Goal: Task Accomplishment & Management: Use online tool/utility

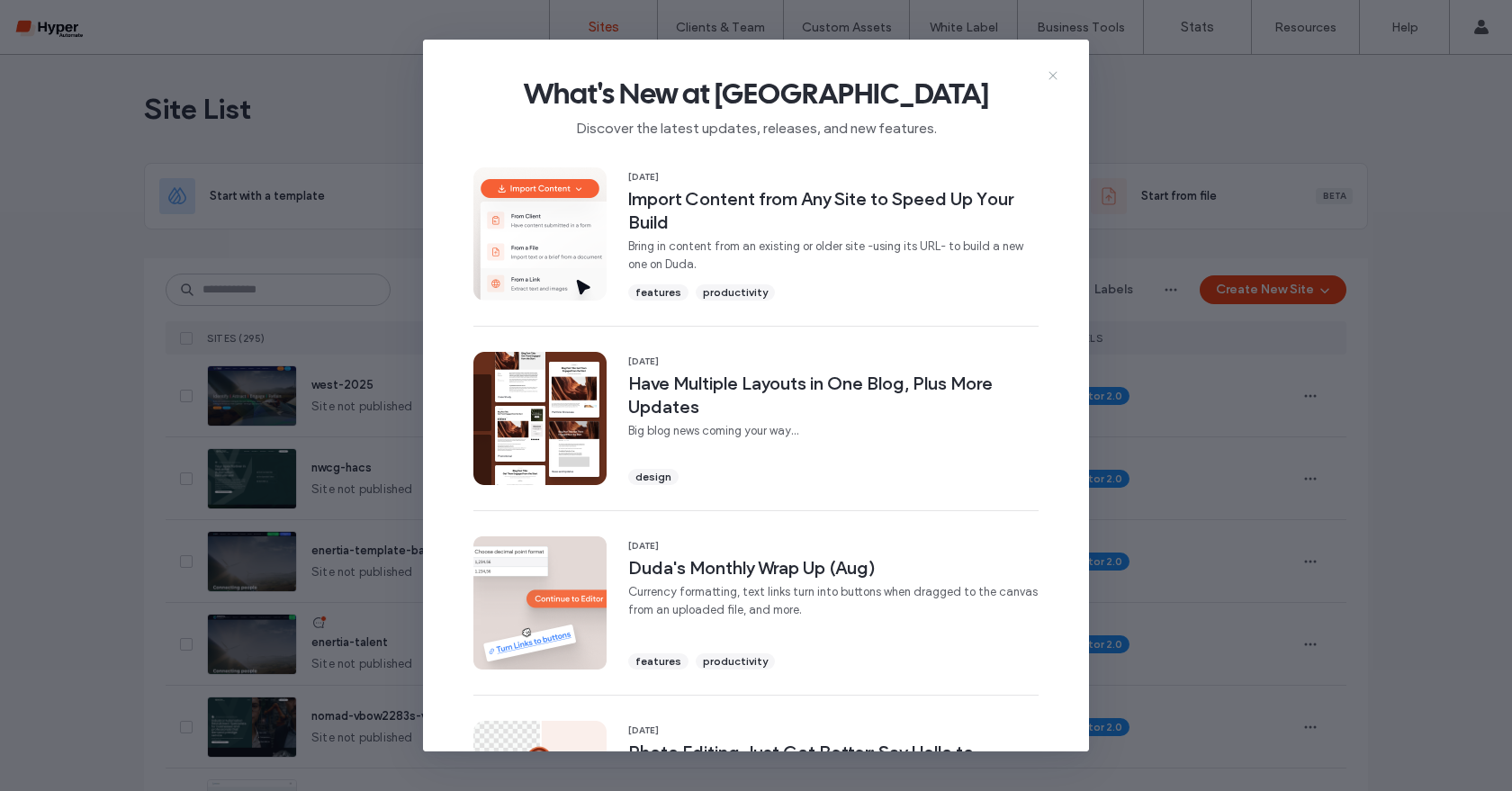
click at [1051, 79] on icon at bounding box center [1053, 75] width 15 height 15
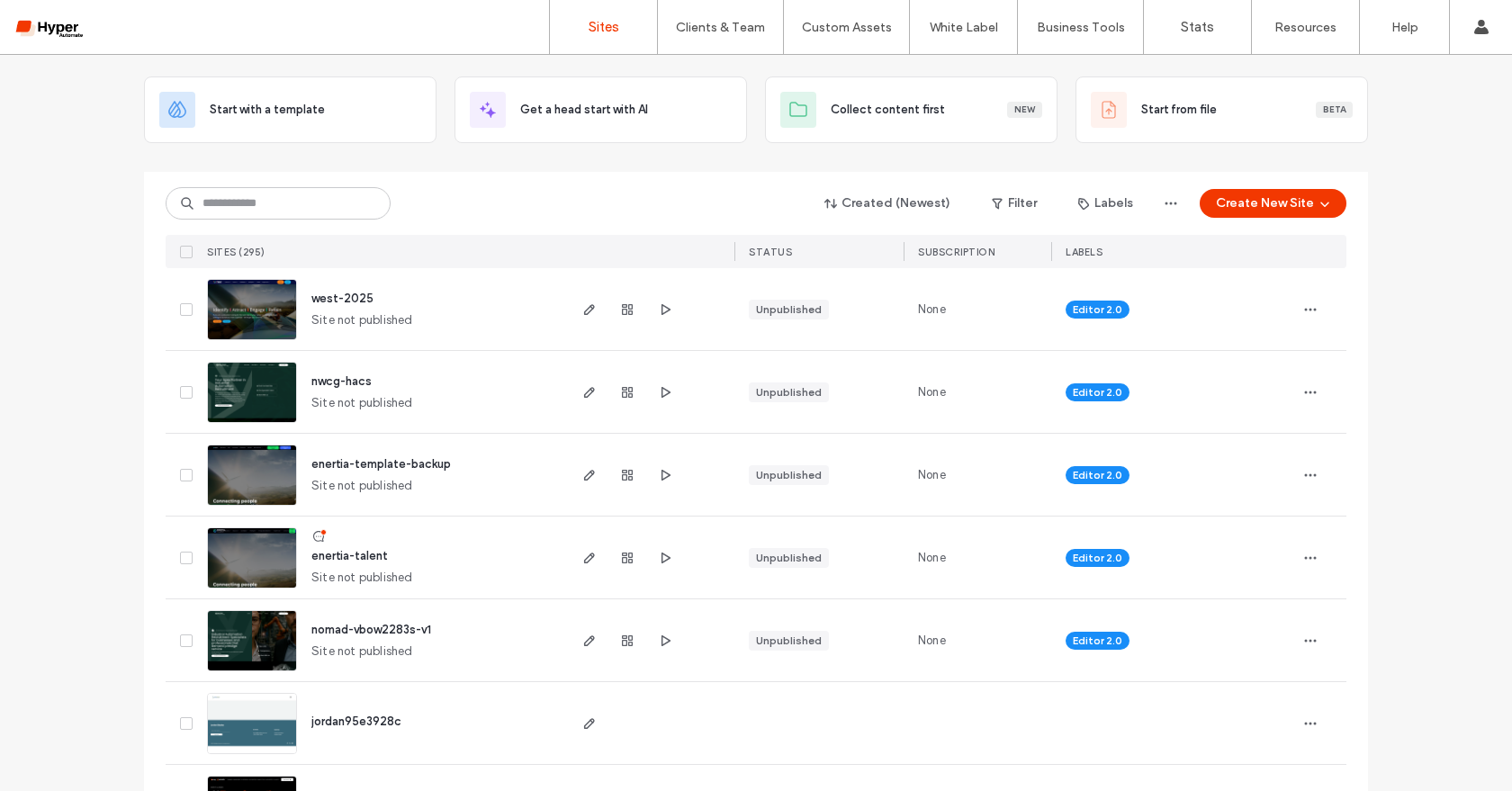
scroll to position [90, 0]
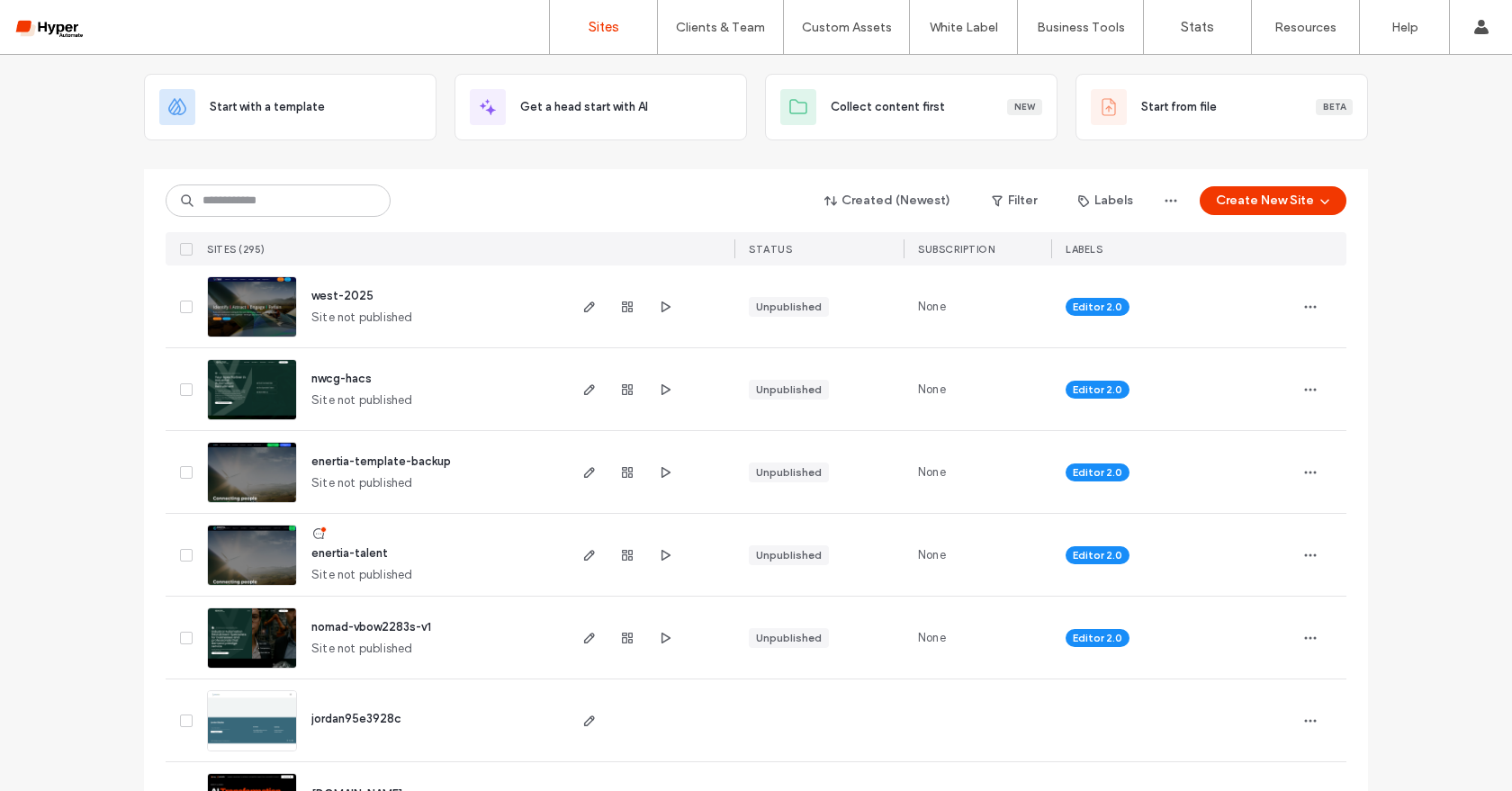
click at [325, 297] on span "west-2025" at bounding box center [342, 296] width 62 height 14
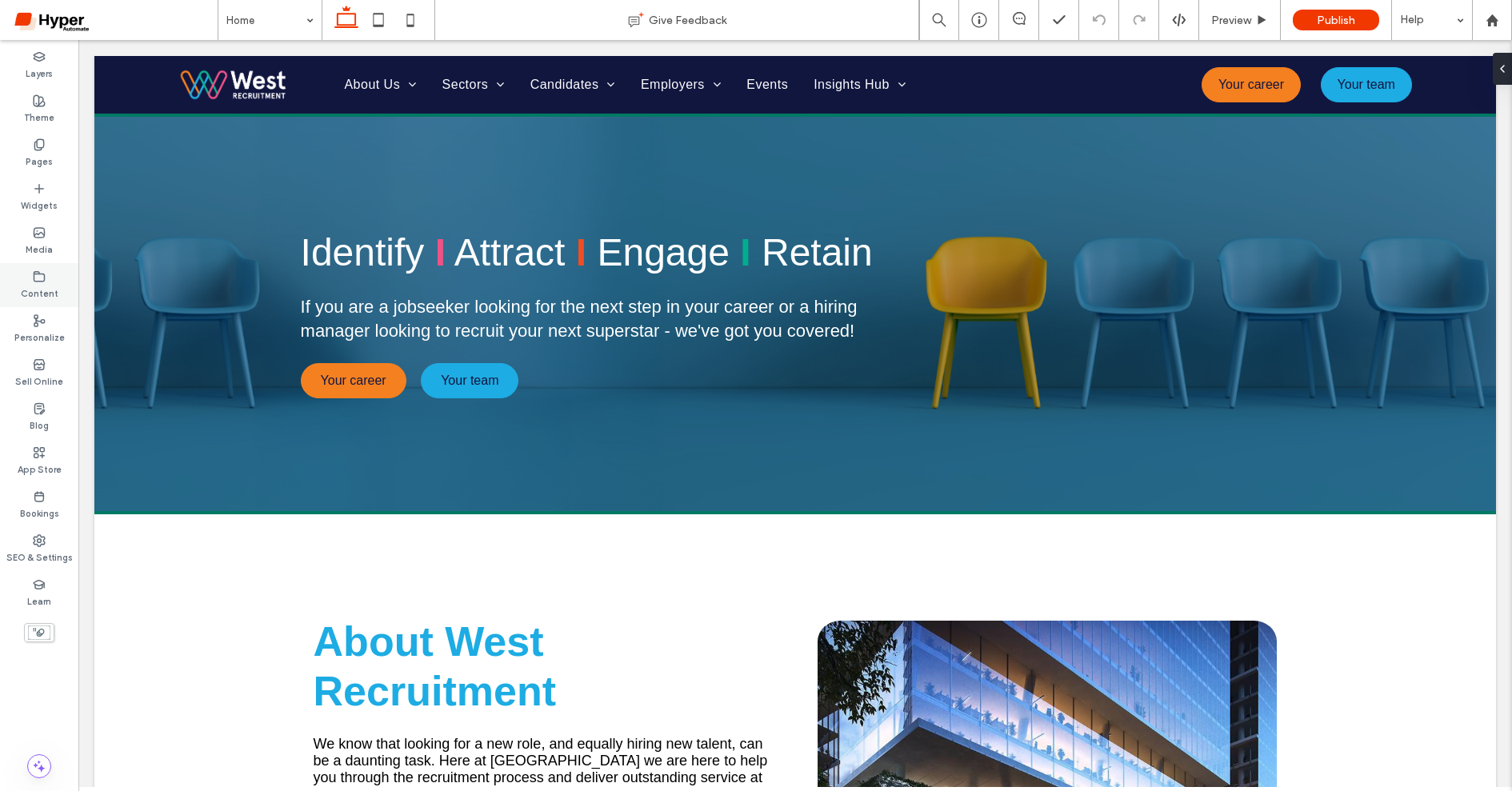
click at [45, 294] on label "Content" at bounding box center [39, 291] width 37 height 17
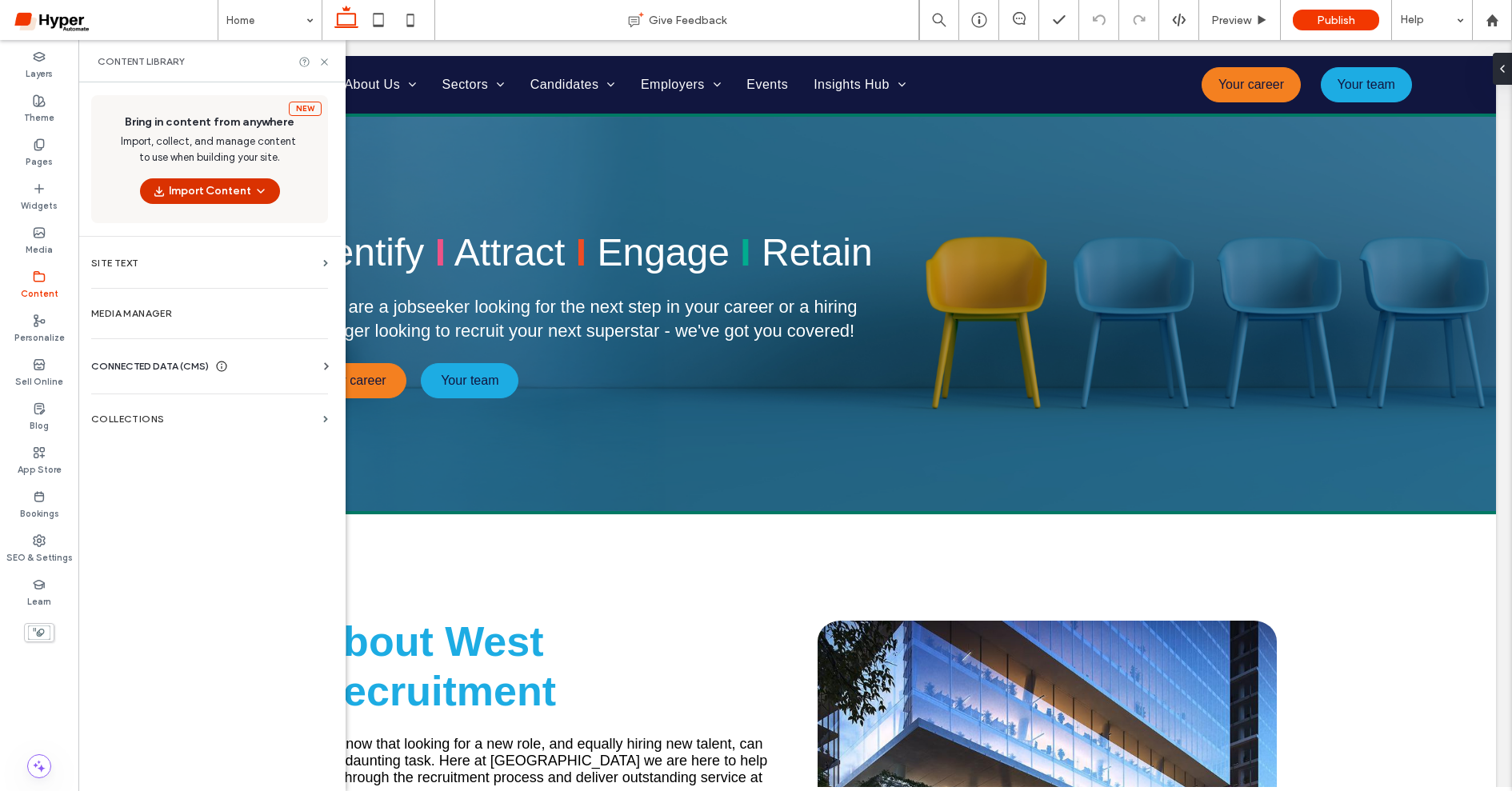
click at [240, 190] on button "Import Content" at bounding box center [210, 191] width 140 height 26
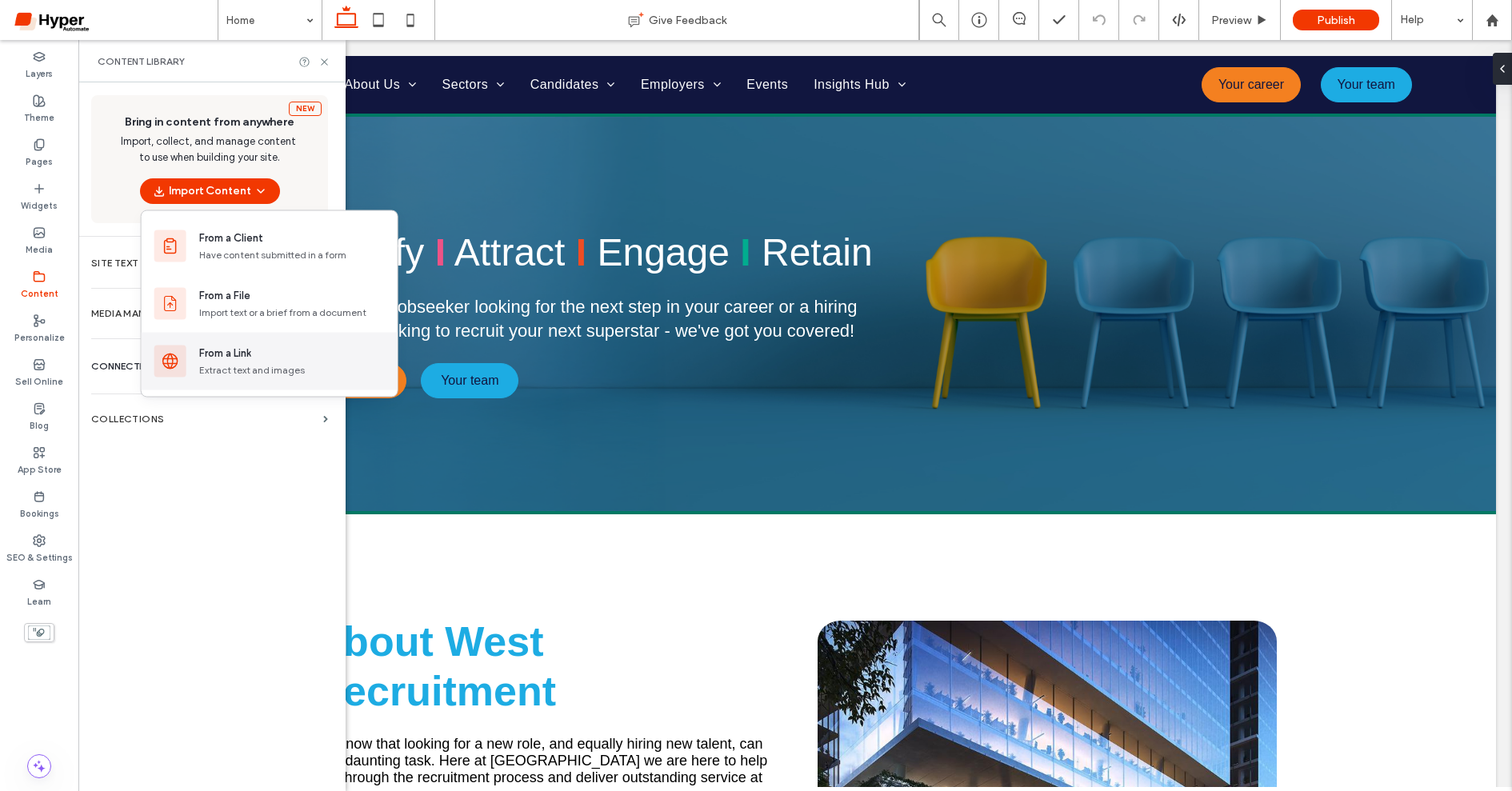
click at [318, 342] on div "From a Link Extract text and images" at bounding box center [270, 361] width 256 height 58
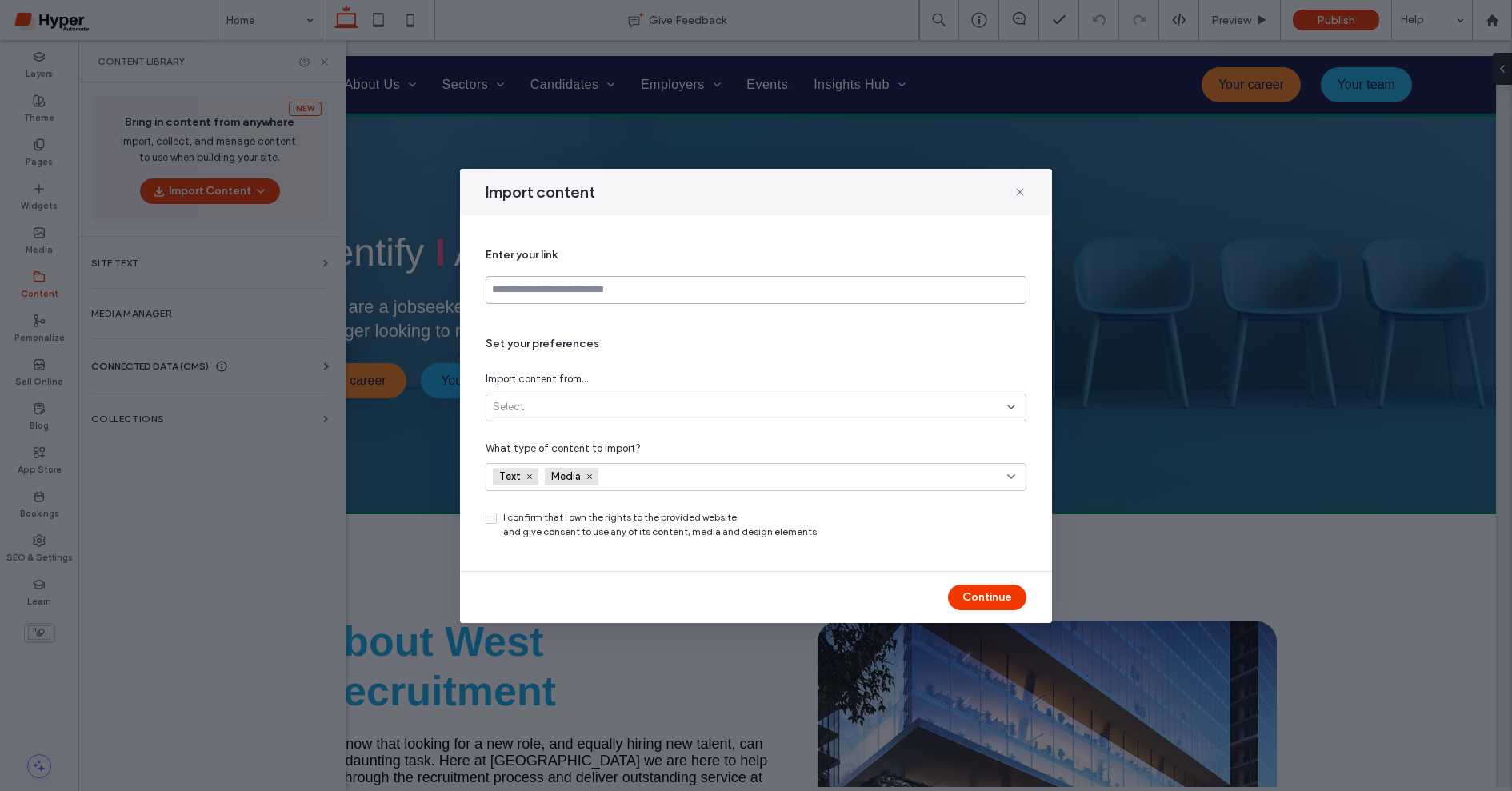
click at [663, 294] on input at bounding box center [755, 290] width 541 height 28
paste input "**********"
type input "**********"
click at [695, 325] on div "**********" at bounding box center [755, 392] width 541 height 317
click at [596, 401] on div "Select" at bounding box center [750, 407] width 515 height 16
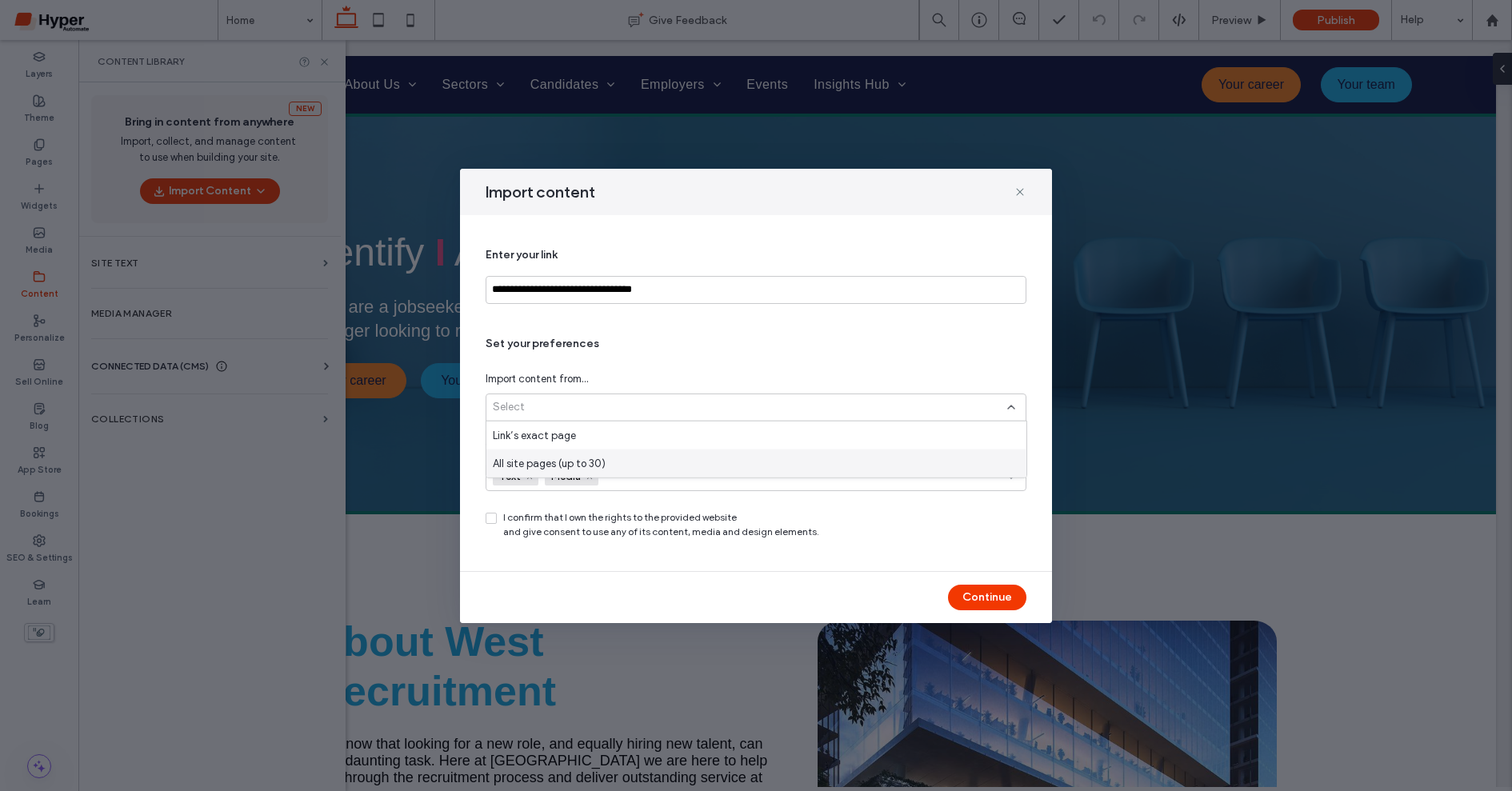
click at [609, 460] on div "All site pages (up to 30)" at bounding box center [756, 463] width 540 height 28
click at [499, 522] on div "I confirm that I own the rights to the provided website and give consent to use…" at bounding box center [755, 524] width 541 height 29
click at [495, 513] on span at bounding box center [490, 518] width 11 height 11
click at [1011, 594] on button "Continue" at bounding box center [987, 597] width 79 height 26
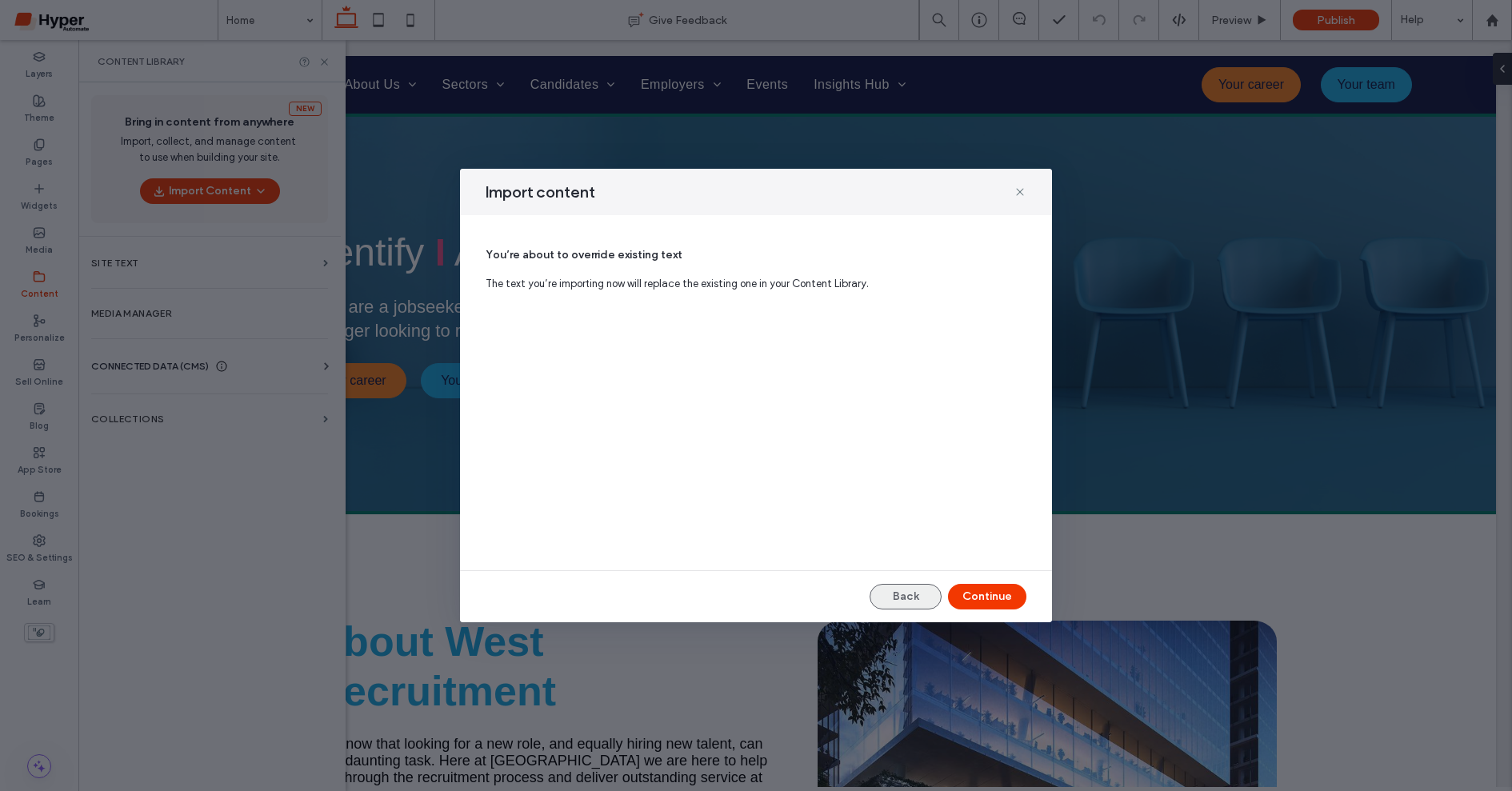
click at [893, 592] on button "Back" at bounding box center [905, 596] width 72 height 26
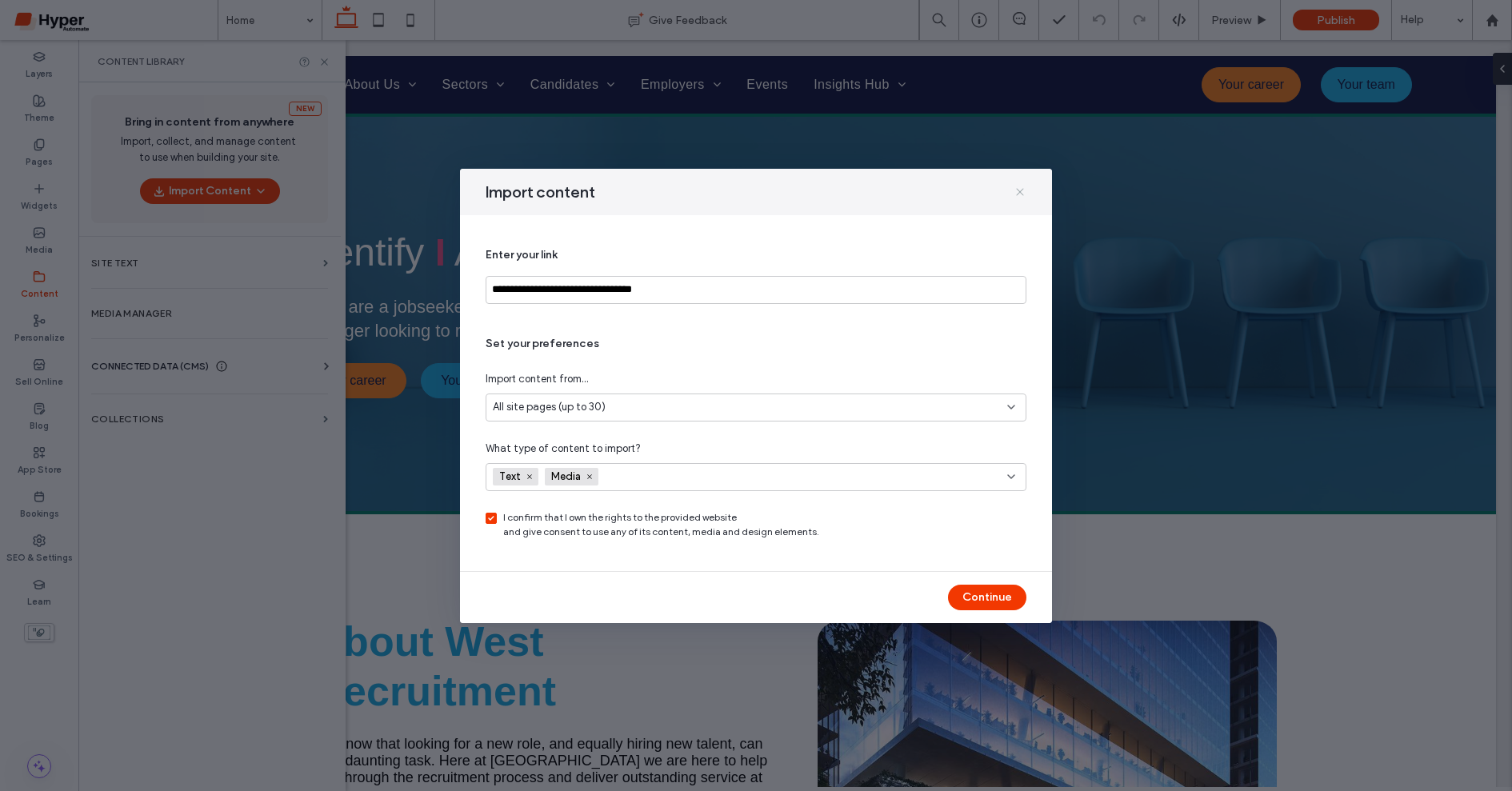
click at [1021, 190] on use at bounding box center [1020, 191] width 7 height 7
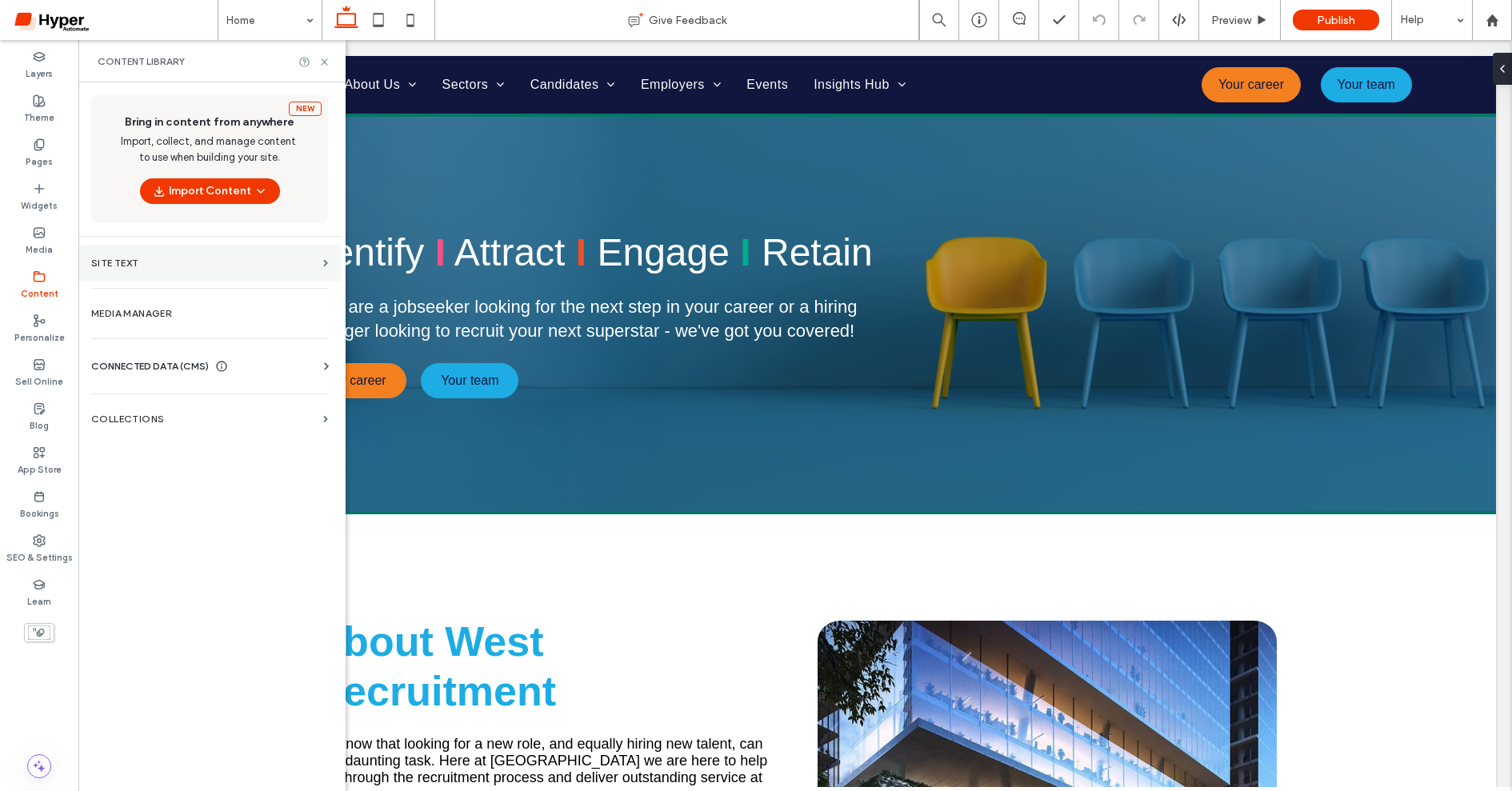
click at [176, 256] on section "Site Text" at bounding box center [209, 263] width 262 height 37
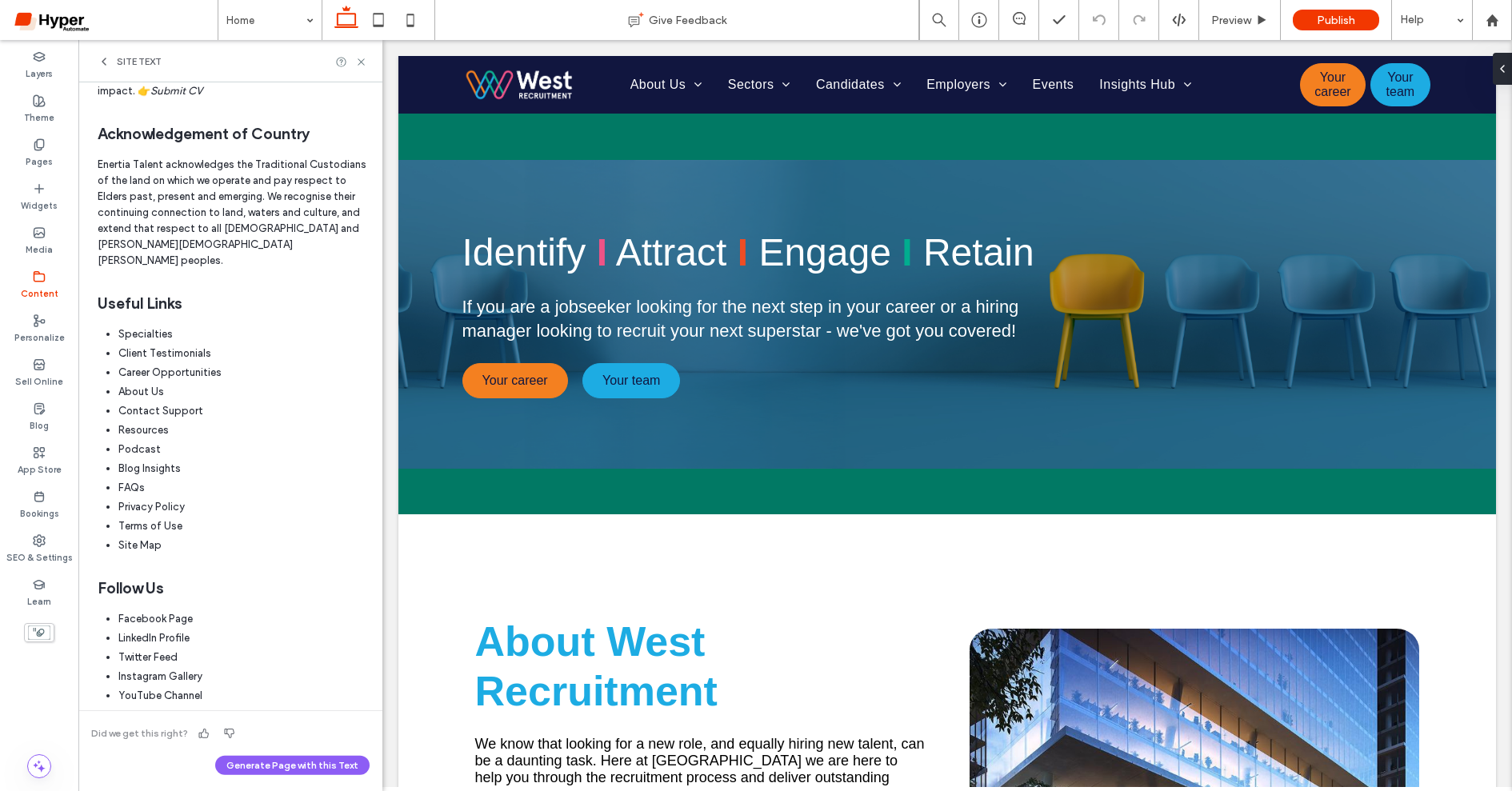
scroll to position [1744, 0]
click at [272, 367] on div "Drag text to canvas Specialties Client Testimonials Career Opportunities About …" at bounding box center [233, 435] width 285 height 237
click at [184, 264] on p "Enertia Talent acknowledges the Traditional Custodians of the land on which we …" at bounding box center [234, 207] width 272 height 112
click at [165, 223] on p "Enertia Talent acknowledges the Traditional Custodians of the land on which we …" at bounding box center [234, 207] width 272 height 112
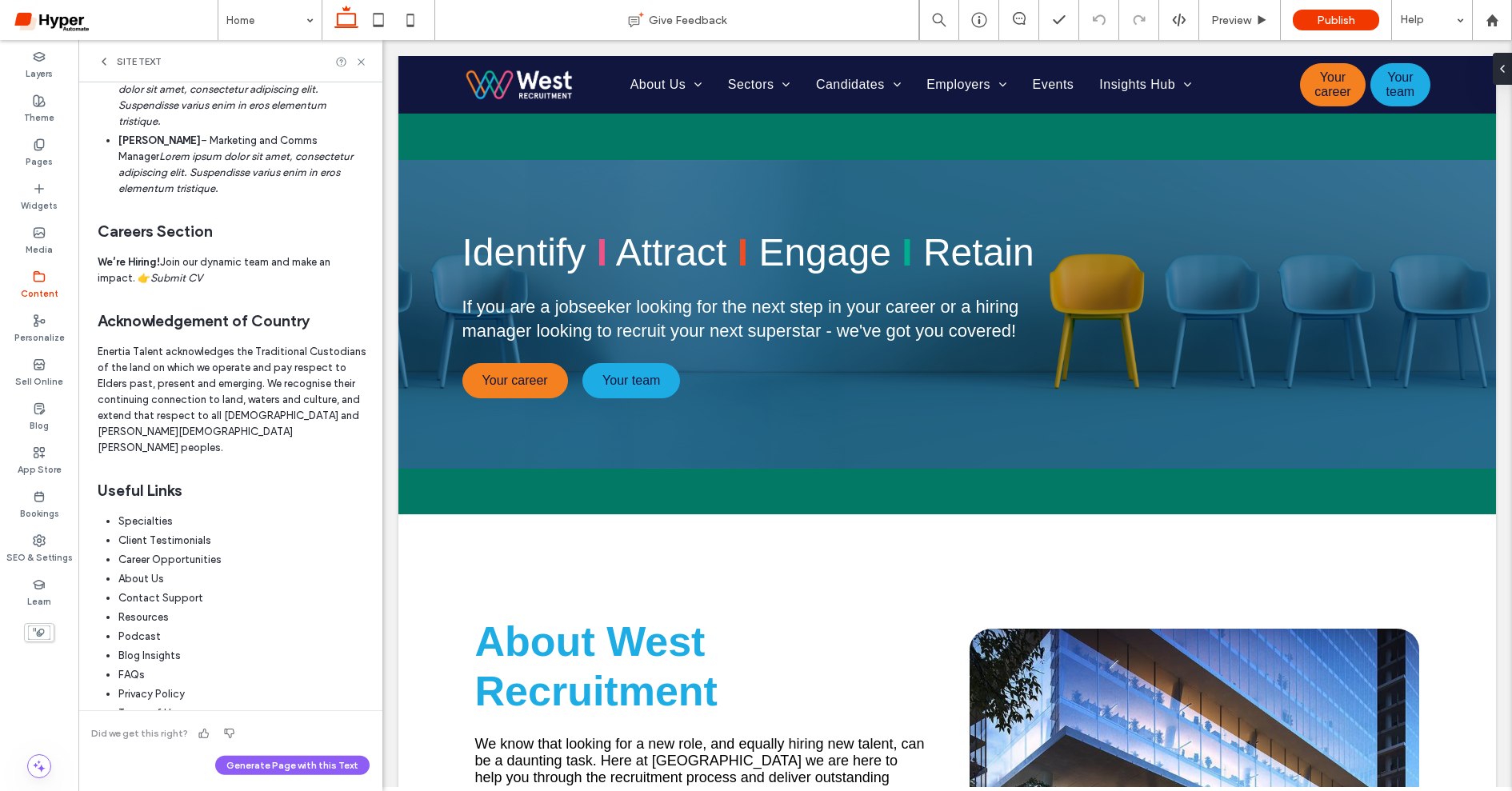
scroll to position [0, 0]
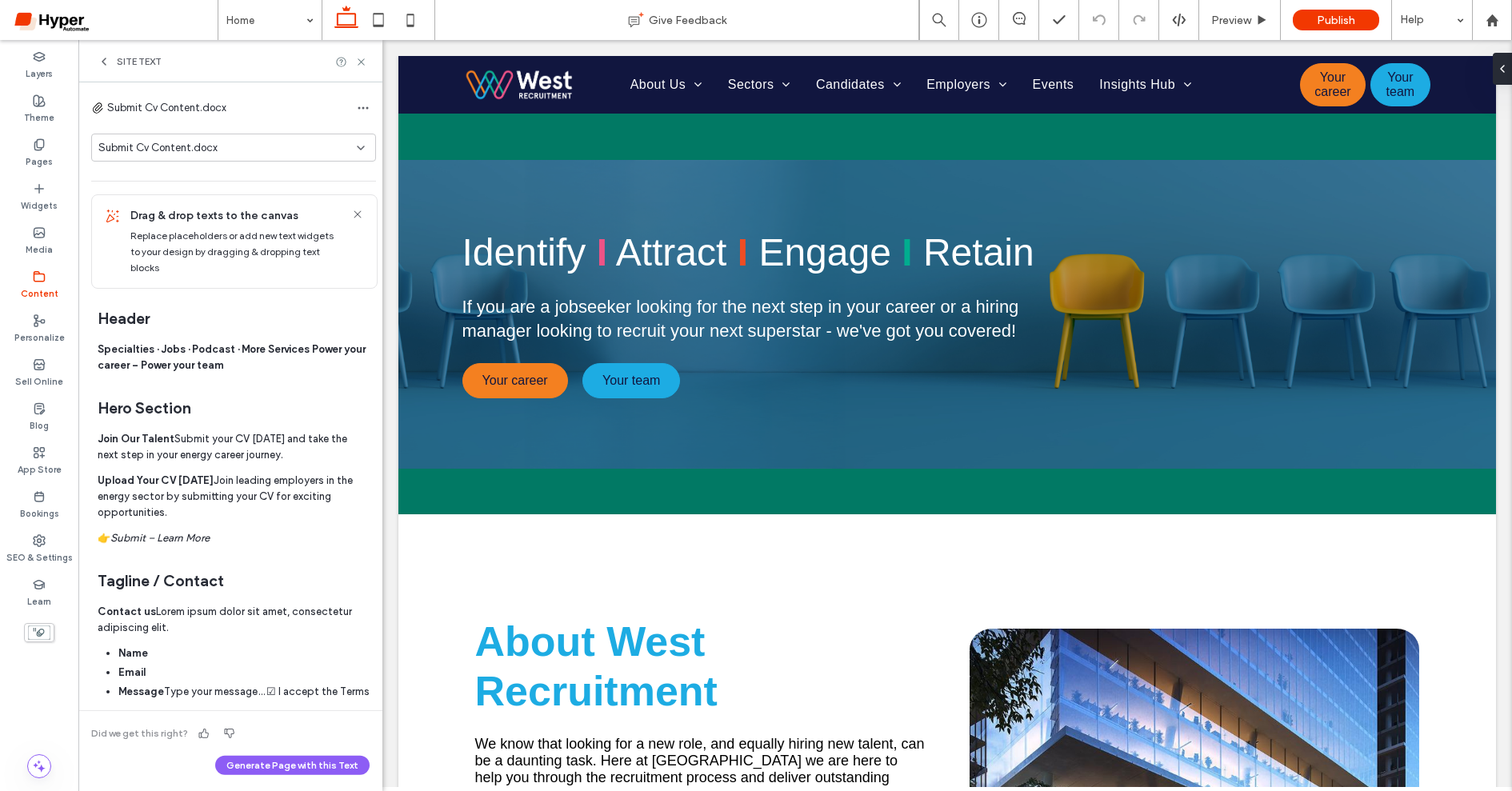
click at [342, 146] on div "Submit Cv Content.docx" at bounding box center [227, 148] width 259 height 16
click at [357, 105] on icon "button" at bounding box center [363, 107] width 13 height 13
click at [389, 154] on span "Delete All Pages" at bounding box center [413, 150] width 75 height 16
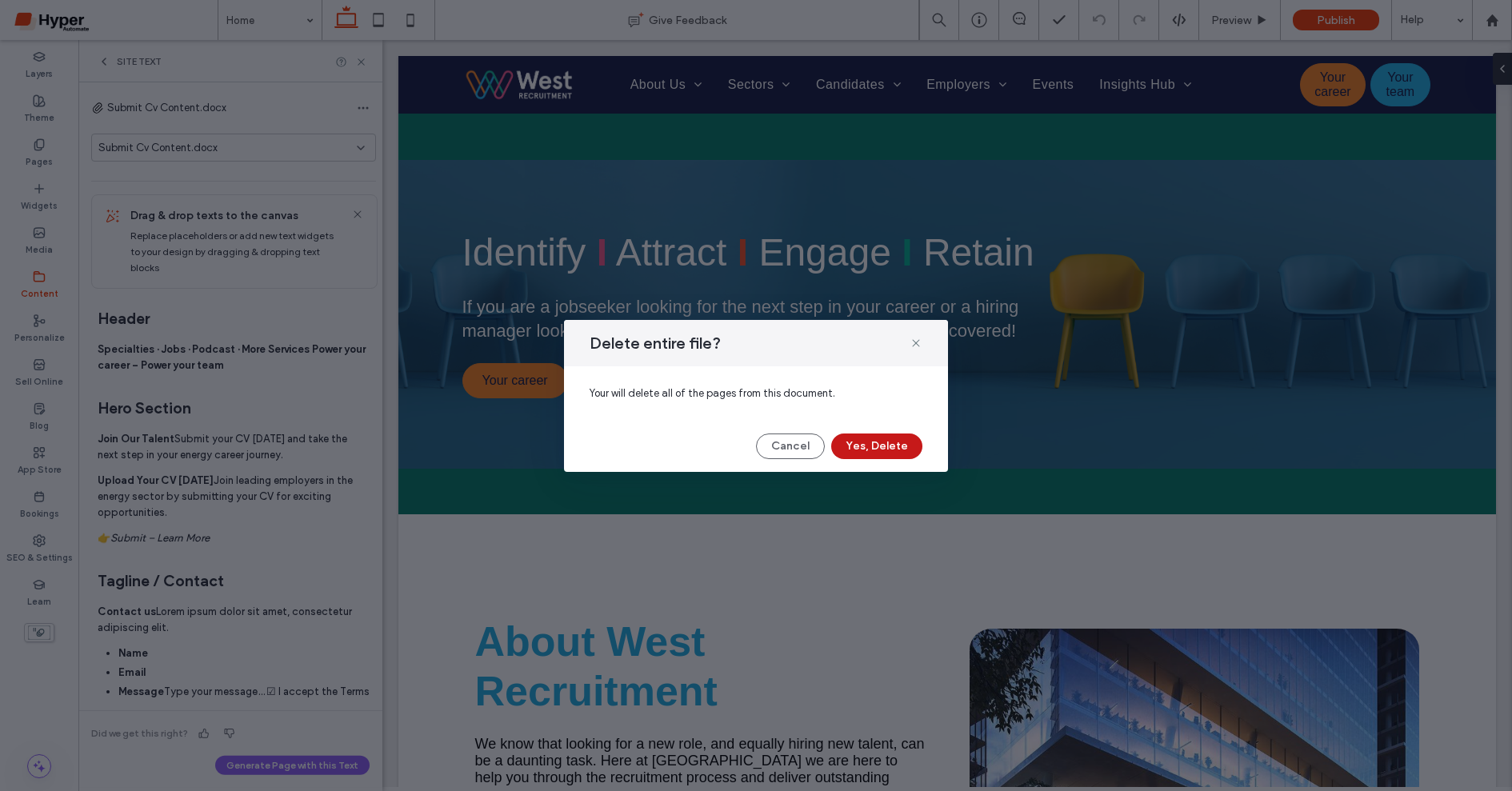
click at [862, 438] on button "Yes, Delete" at bounding box center [876, 446] width 91 height 26
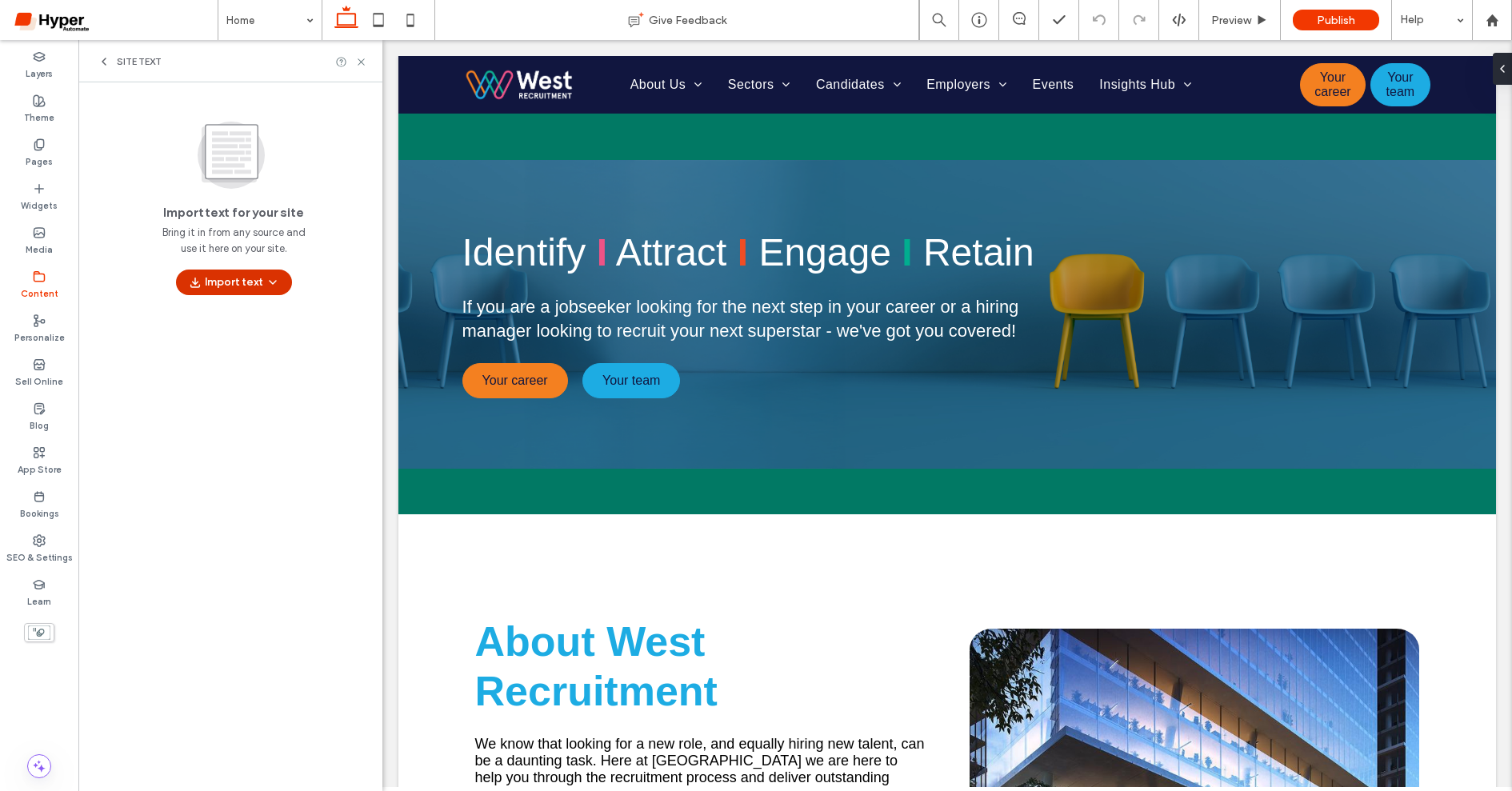
click at [241, 282] on button "Import text" at bounding box center [234, 283] width 116 height 26
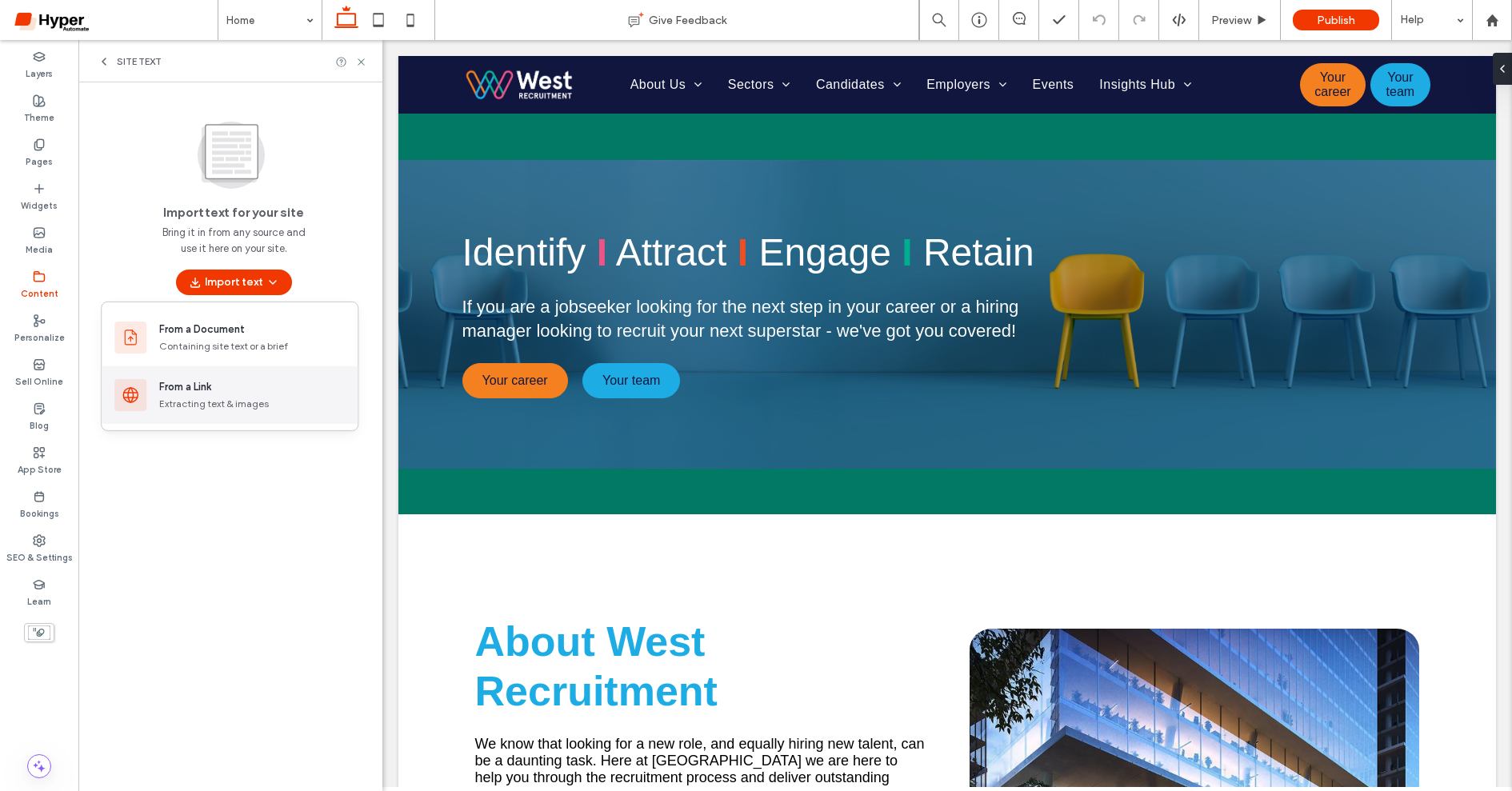
click at [225, 382] on div "From a Link" at bounding box center [252, 386] width 186 height 16
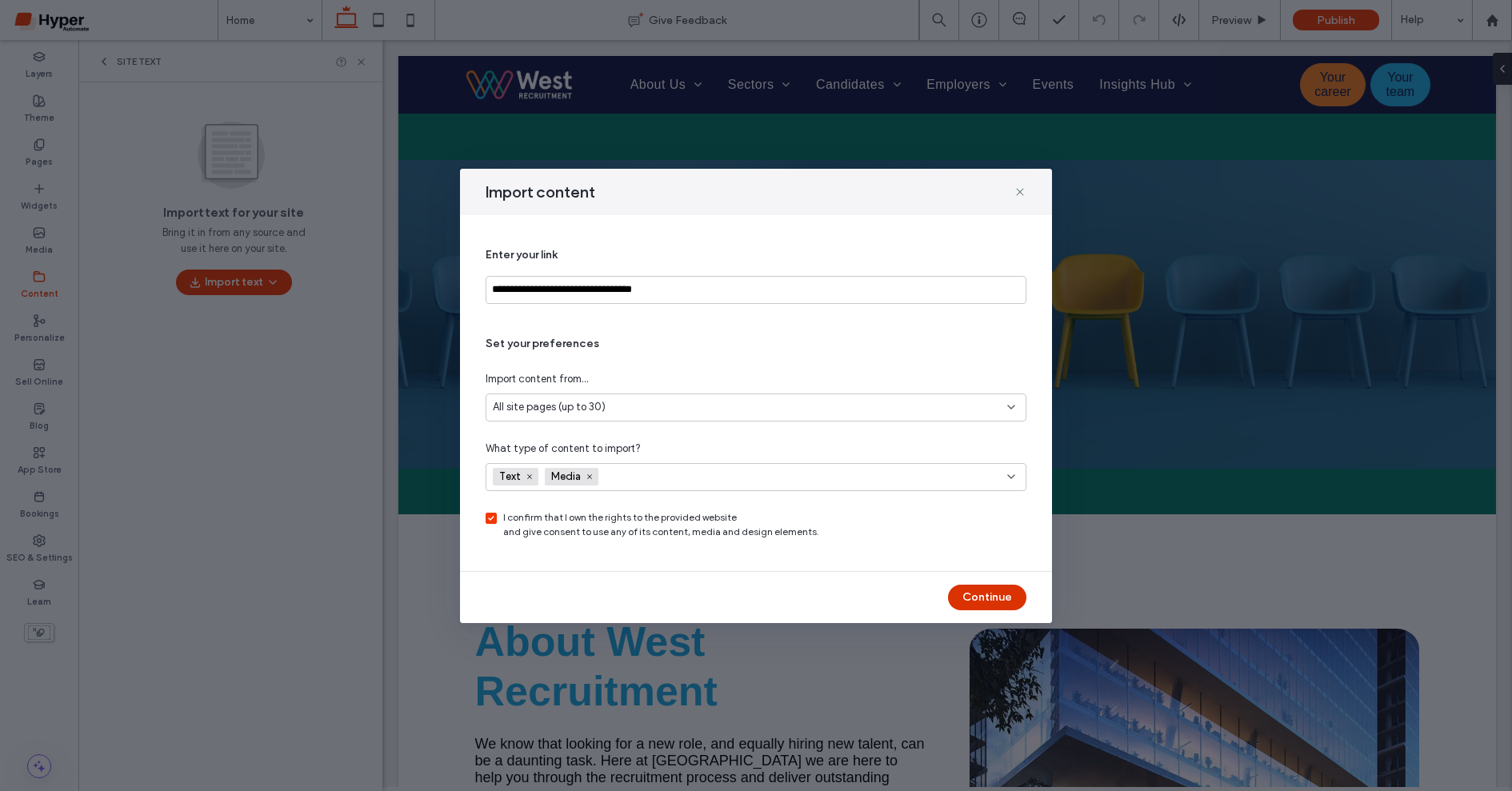
click at [998, 599] on button "Continue" at bounding box center [987, 597] width 79 height 26
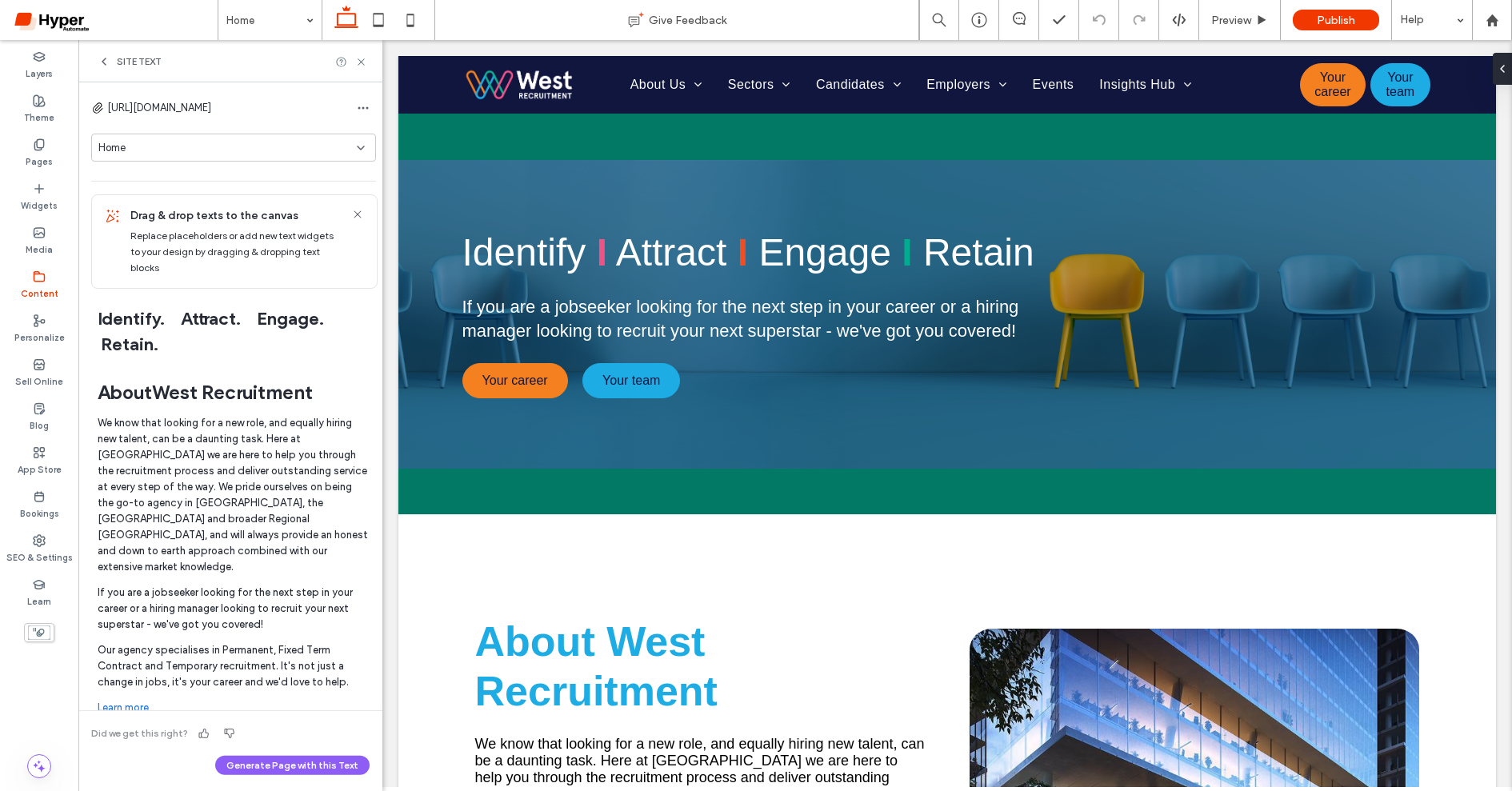
click at [284, 161] on div "Home" at bounding box center [233, 147] width 285 height 28
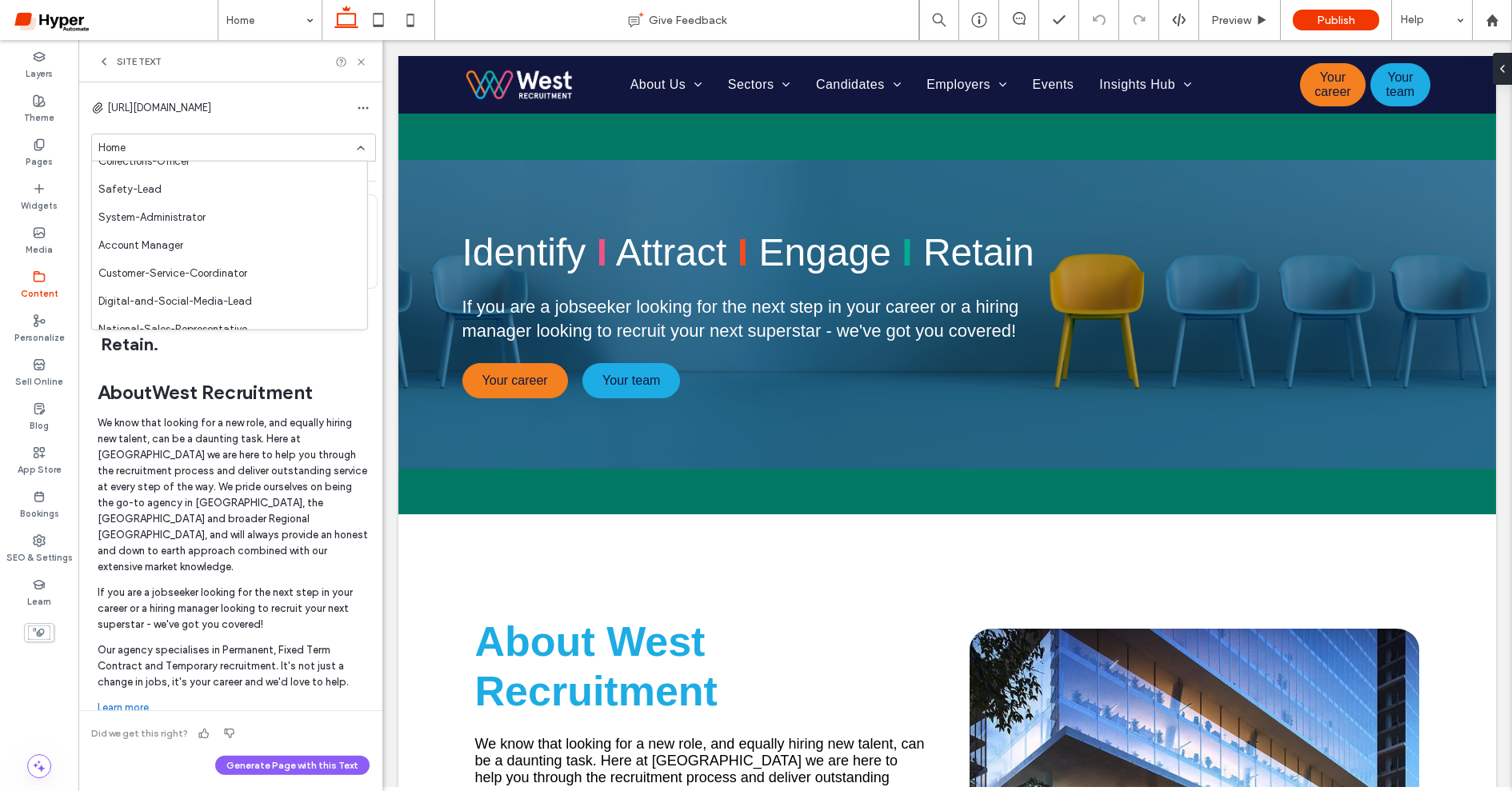
scroll to position [466, 0]
click at [177, 233] on span "Account Manager" at bounding box center [141, 240] width 85 height 16
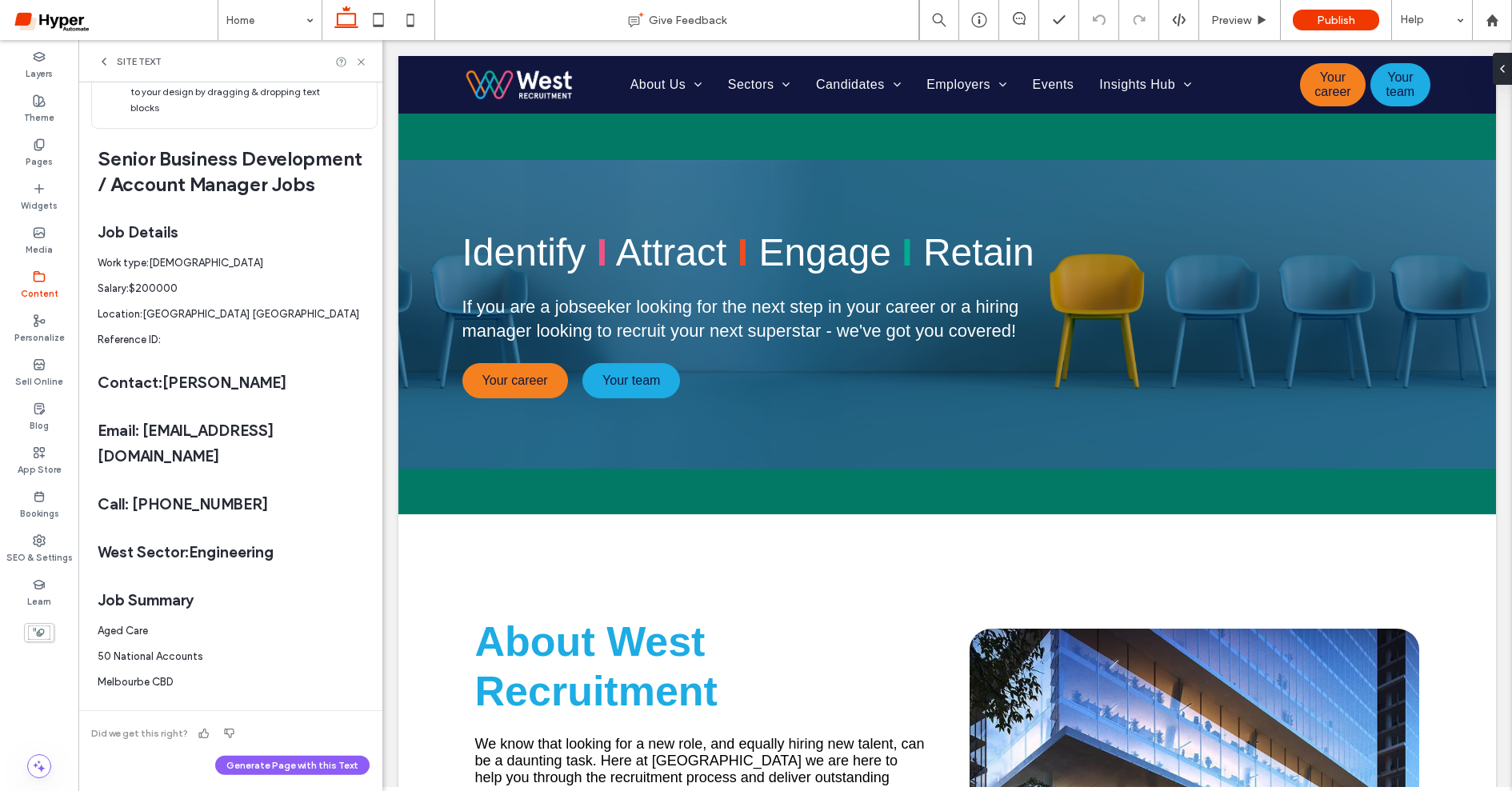
scroll to position [0, 0]
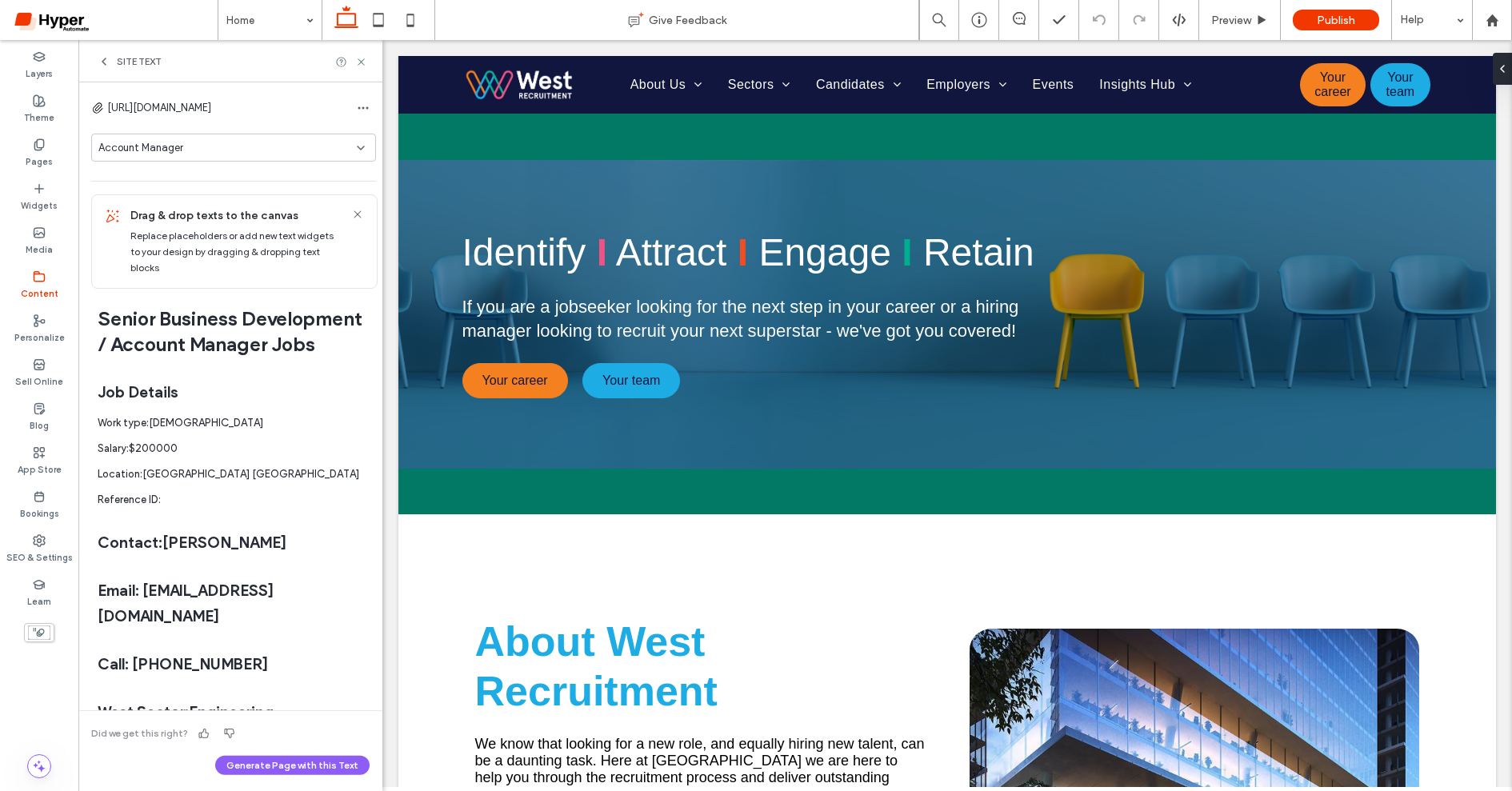
click at [355, 148] on icon at bounding box center [361, 148] width 13 height 13
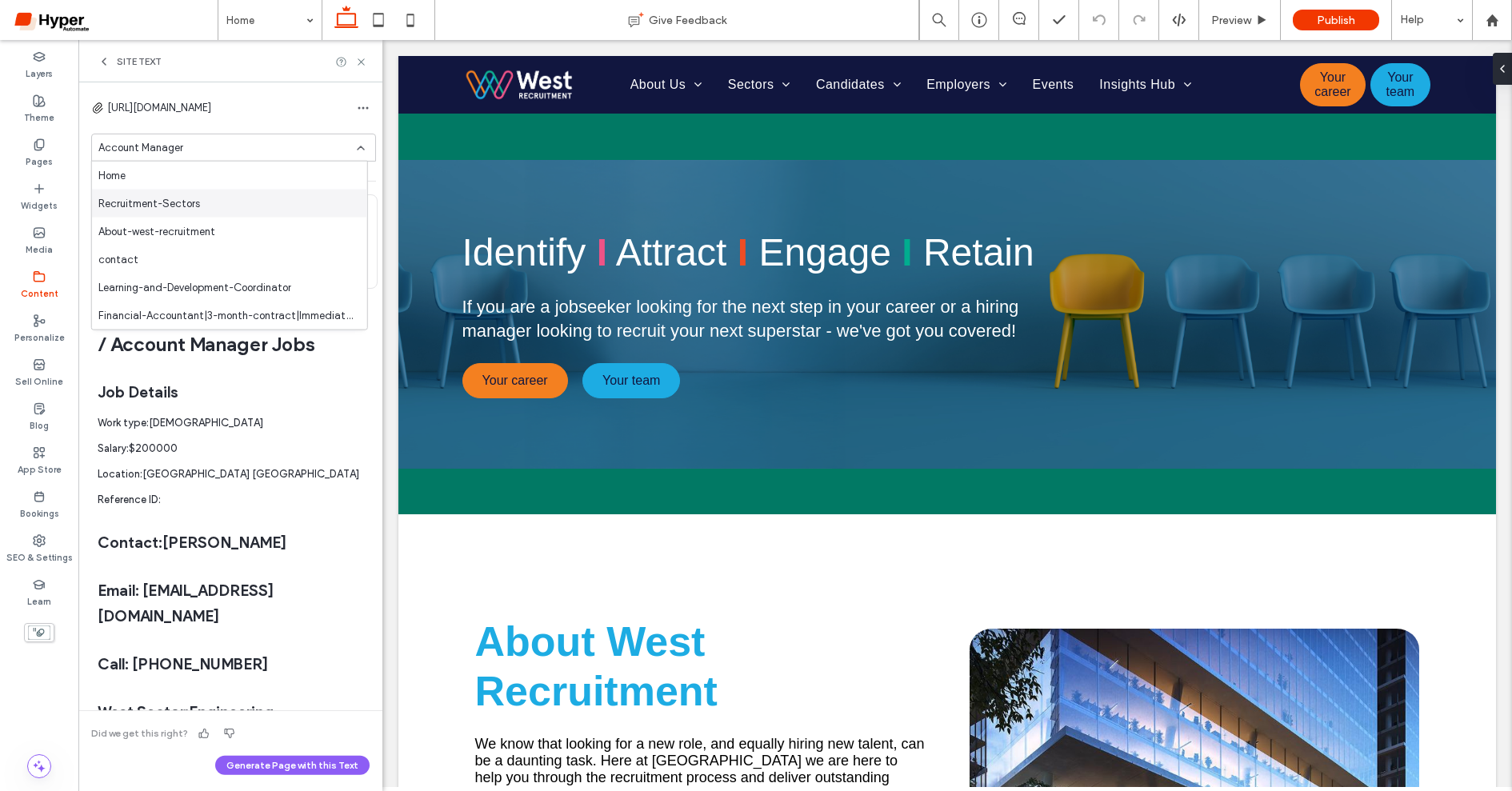
click at [201, 204] on div "Recruitment-Sectors" at bounding box center [229, 203] width 275 height 28
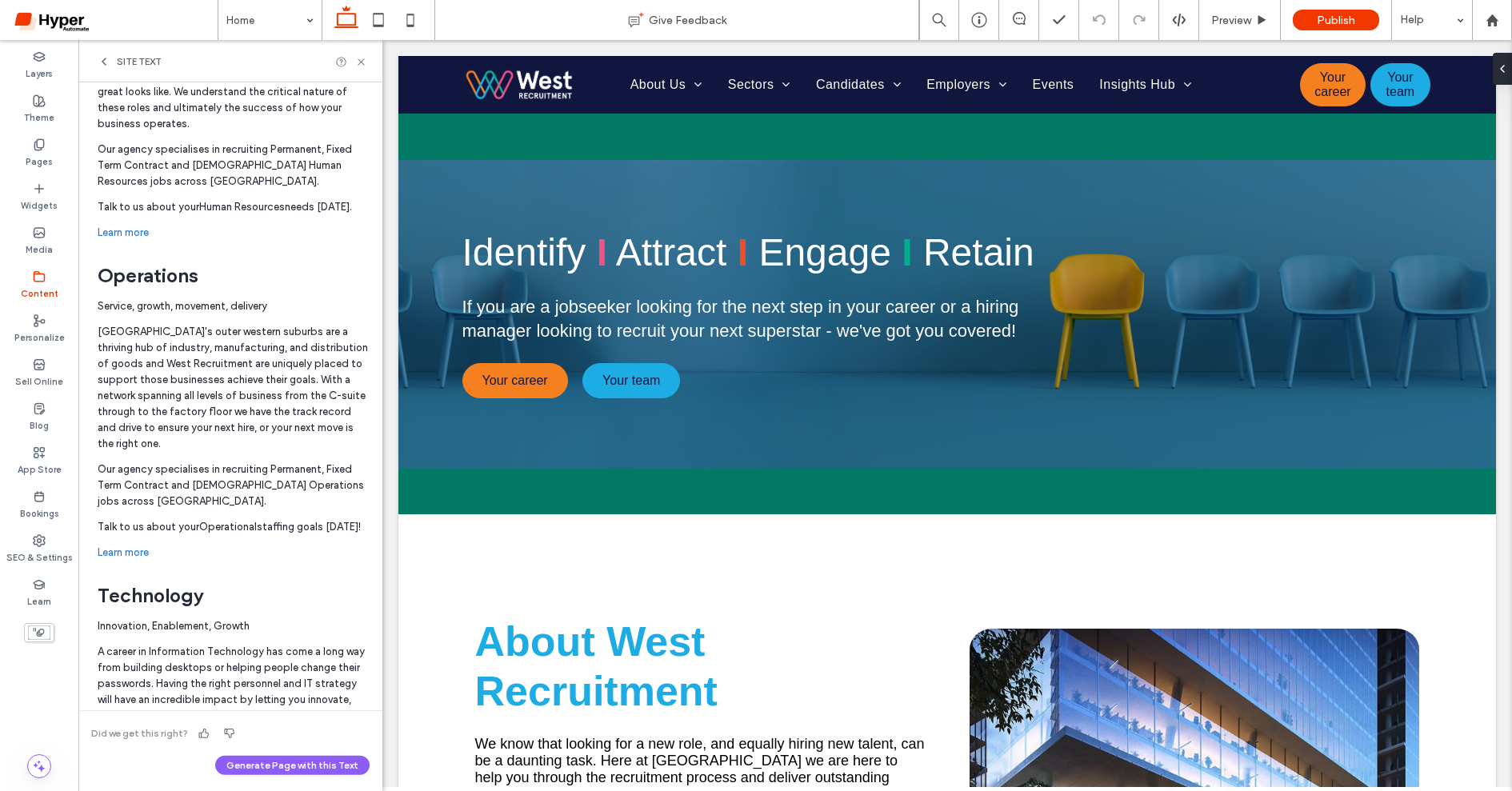
scroll to position [1570, 0]
click at [138, 545] on link "Learn more" at bounding box center [123, 552] width 51 height 12
click at [357, 61] on icon at bounding box center [362, 62] width 12 height 12
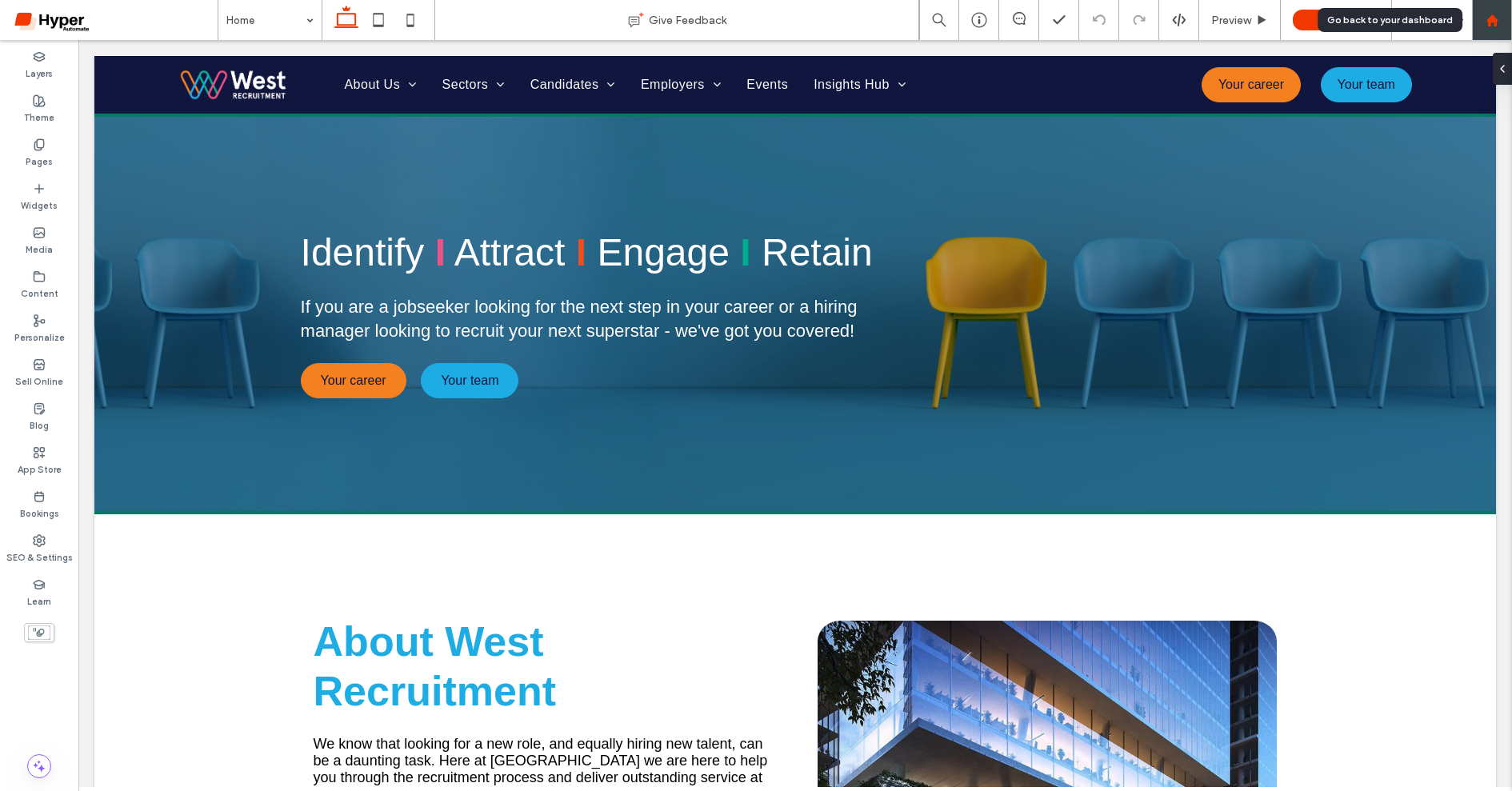
click at [1343, 27] on div at bounding box center [1492, 21] width 38 height 14
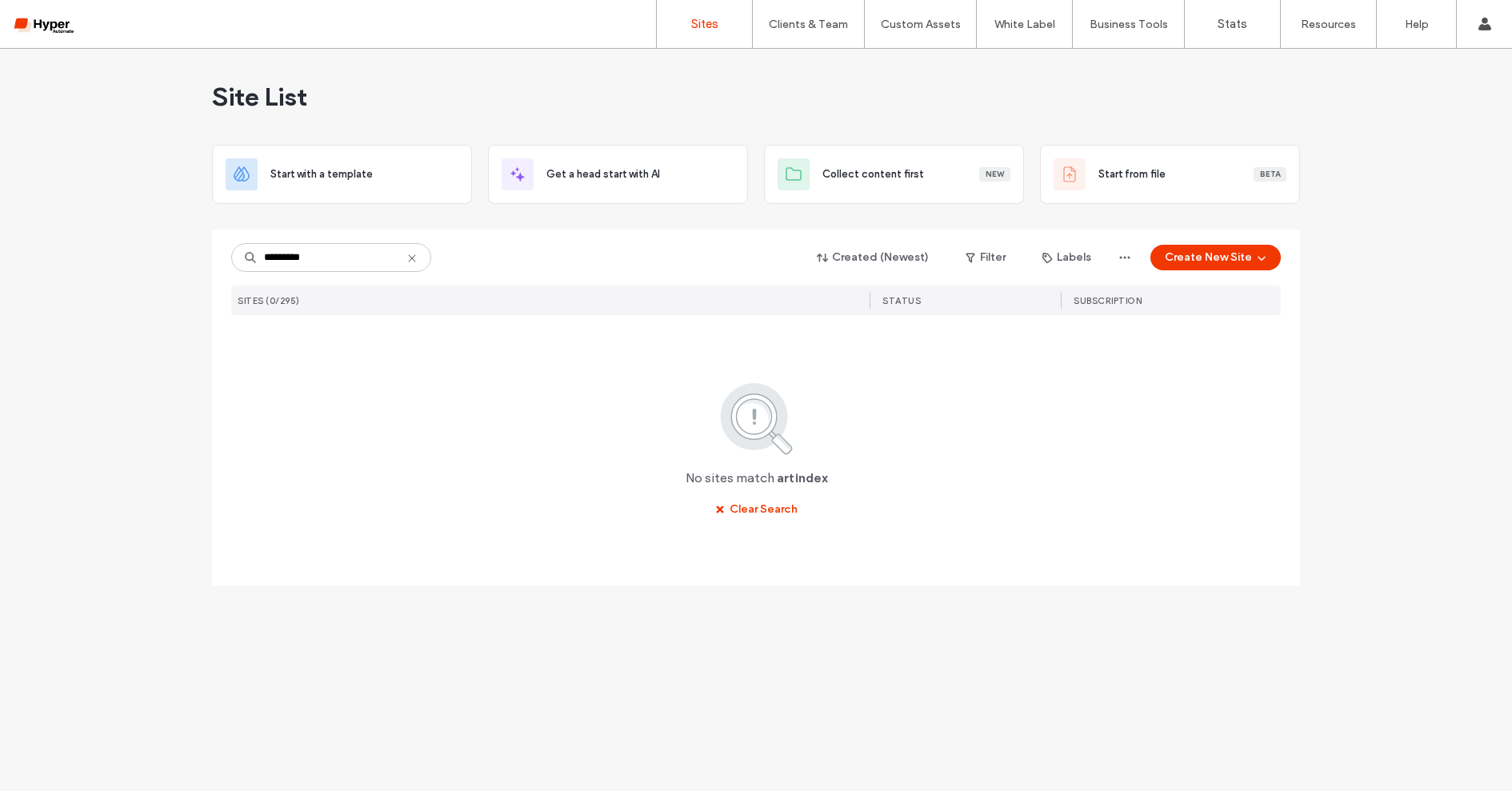
drag, startPoint x: 365, startPoint y: 248, endPoint x: 210, endPoint y: 251, distance: 155.0
click at [210, 251] on div "Site List Start with a template Get a head start with AI Collect content first …" at bounding box center [756, 419] width 1512 height 742
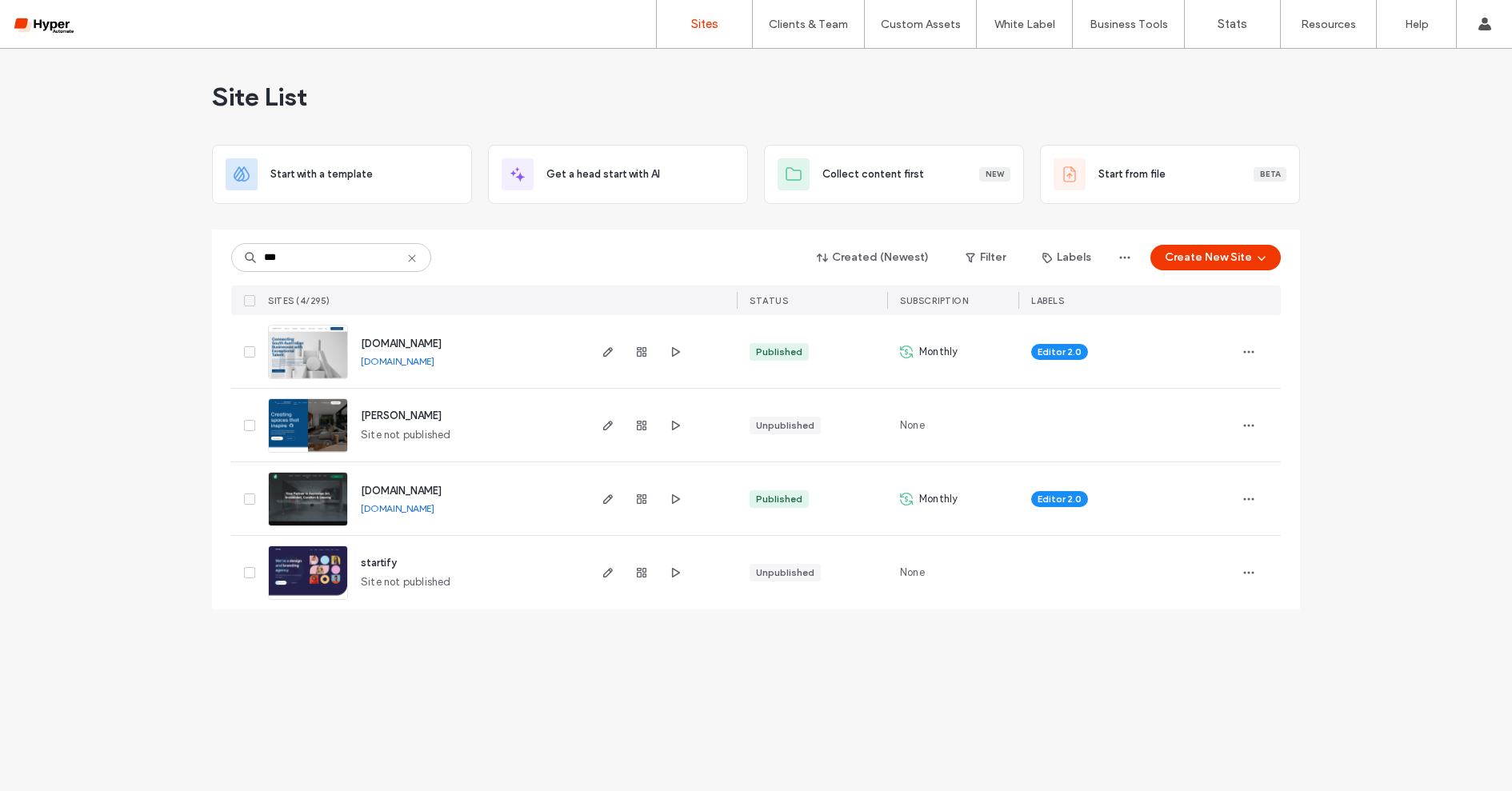
type input "***"
click at [409, 493] on span "[DOMAIN_NAME]" at bounding box center [400, 491] width 80 height 12
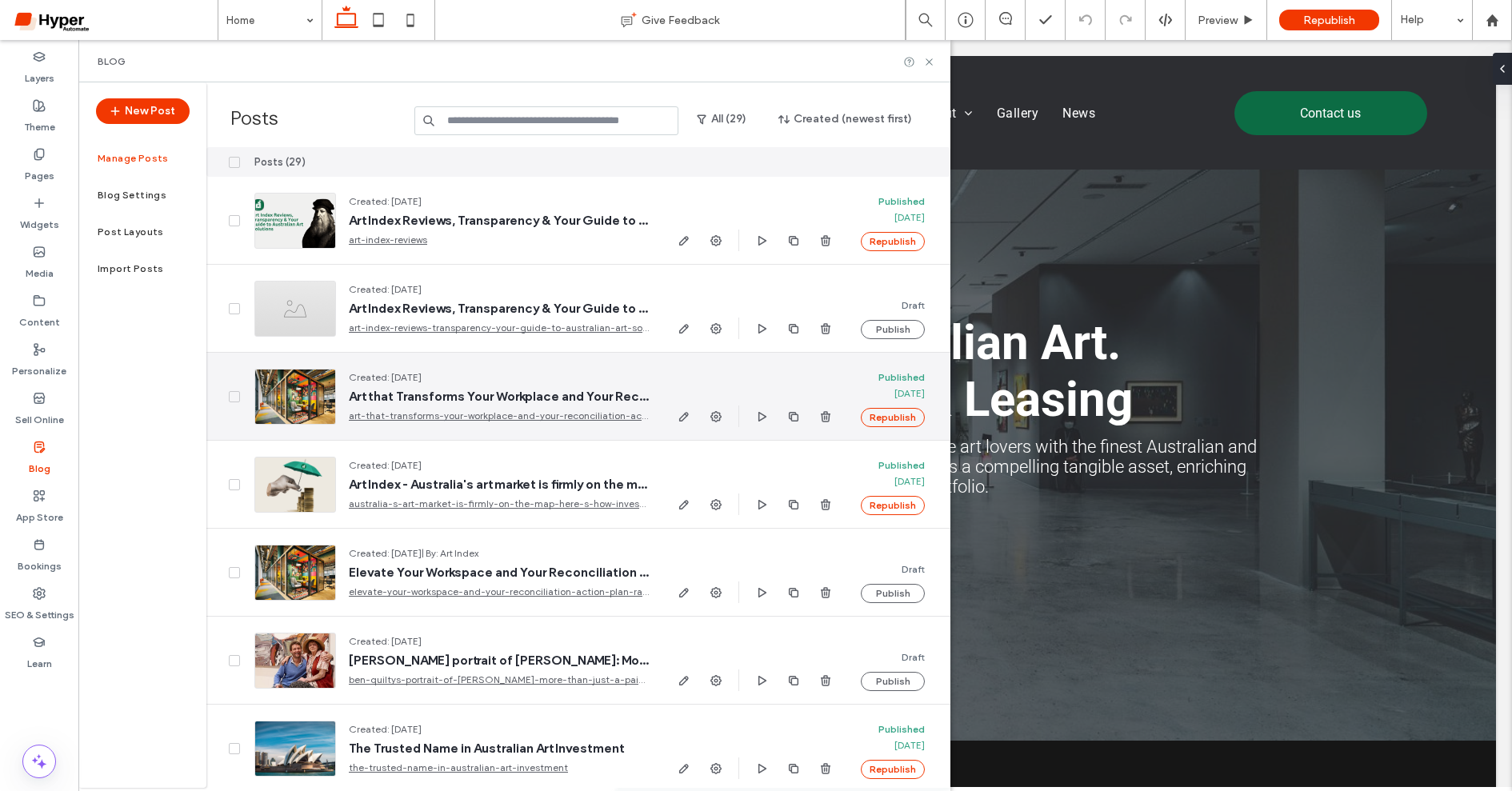
click at [466, 399] on span "Art that Transforms Your Workplace and Your Reconciliation Action Plan" at bounding box center [498, 397] width 300 height 16
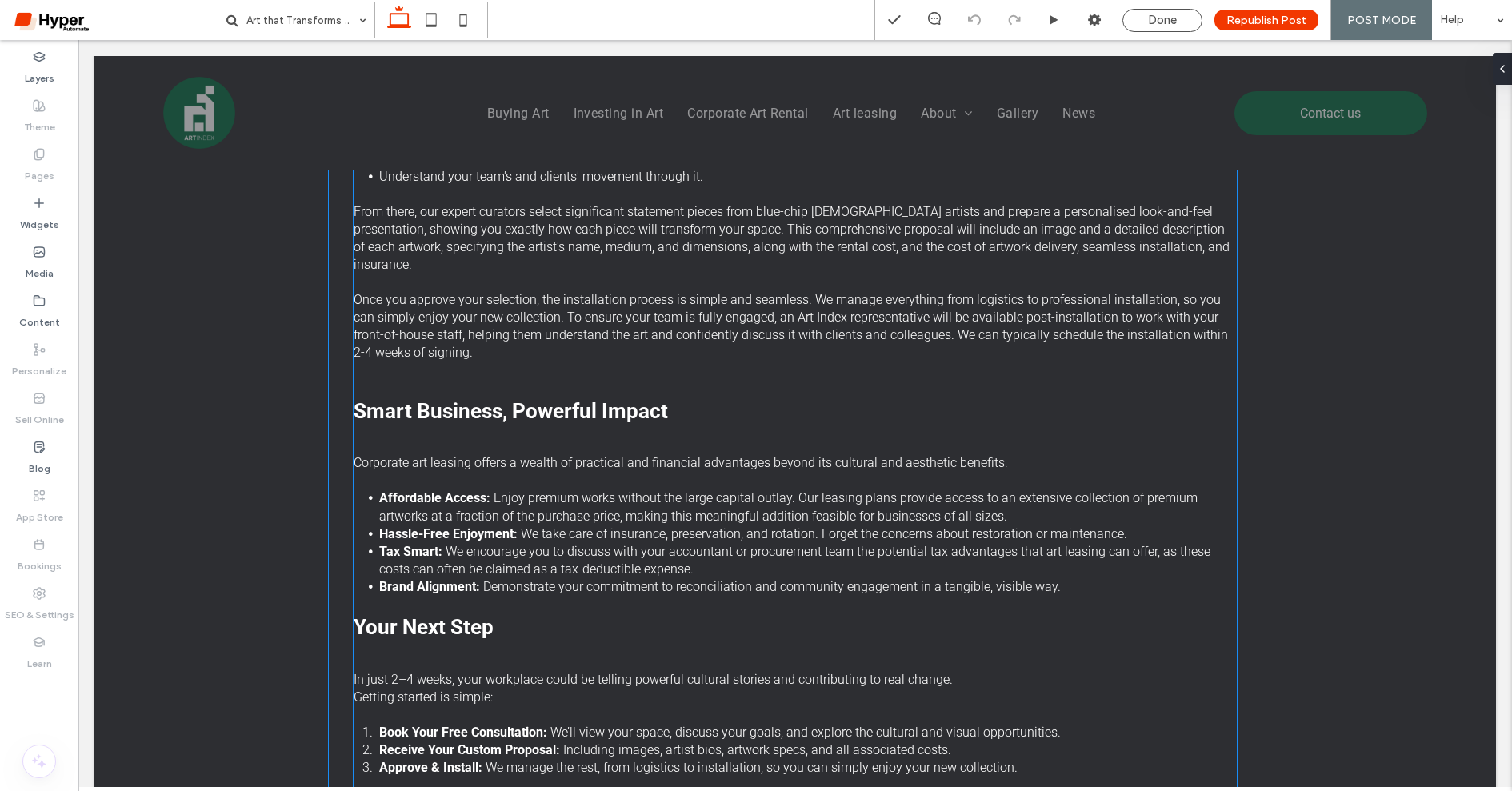
scroll to position [3255, 0]
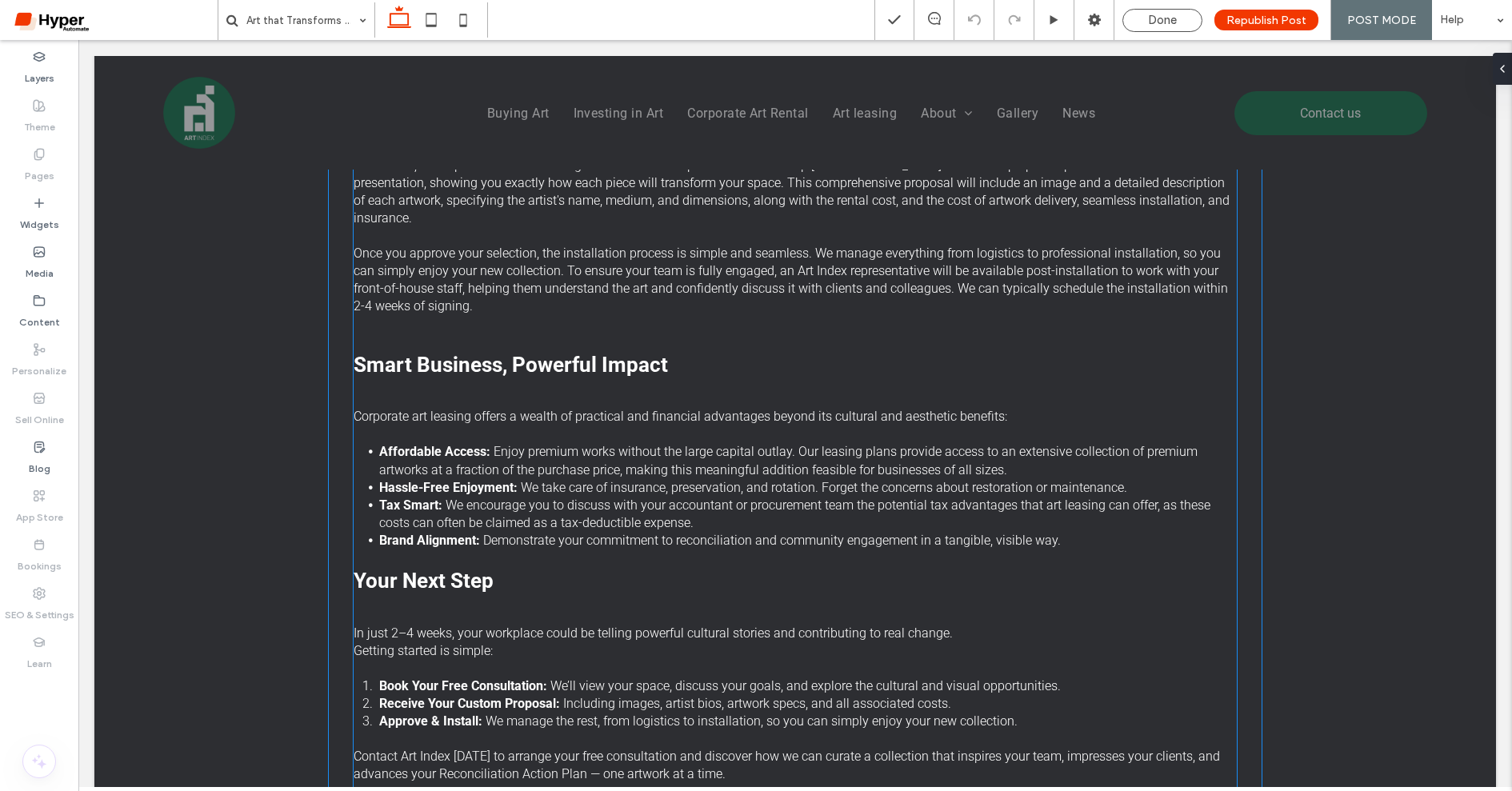
click at [608, 497] on span "We encourage you to discuss with your accountant or procurement team the potent…" at bounding box center [794, 514] width 831 height 33
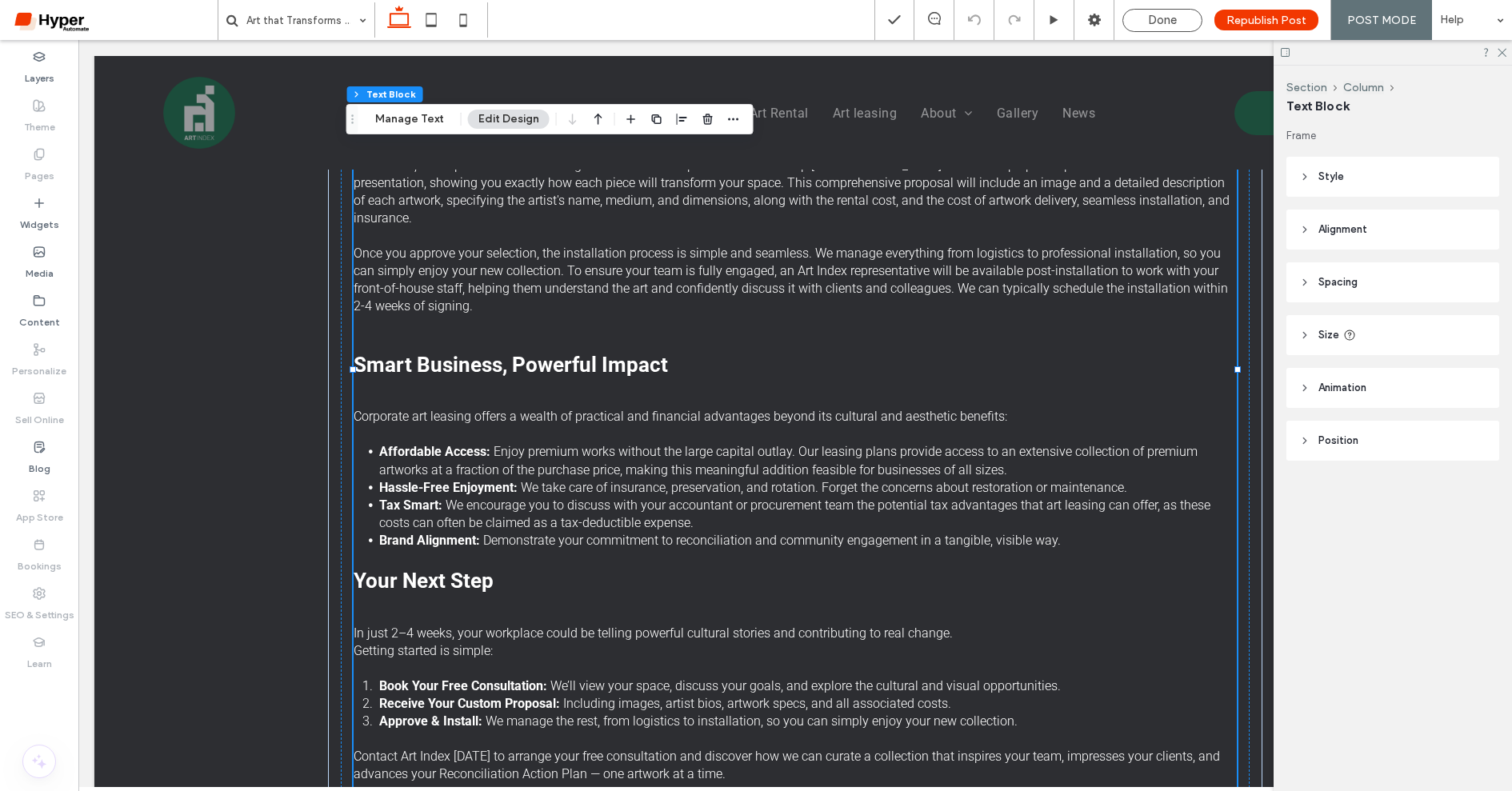
click at [672, 409] on span "Corporate art leasing offers a wealth of practical and financial advantages bey…" at bounding box center [681, 417] width 654 height 16
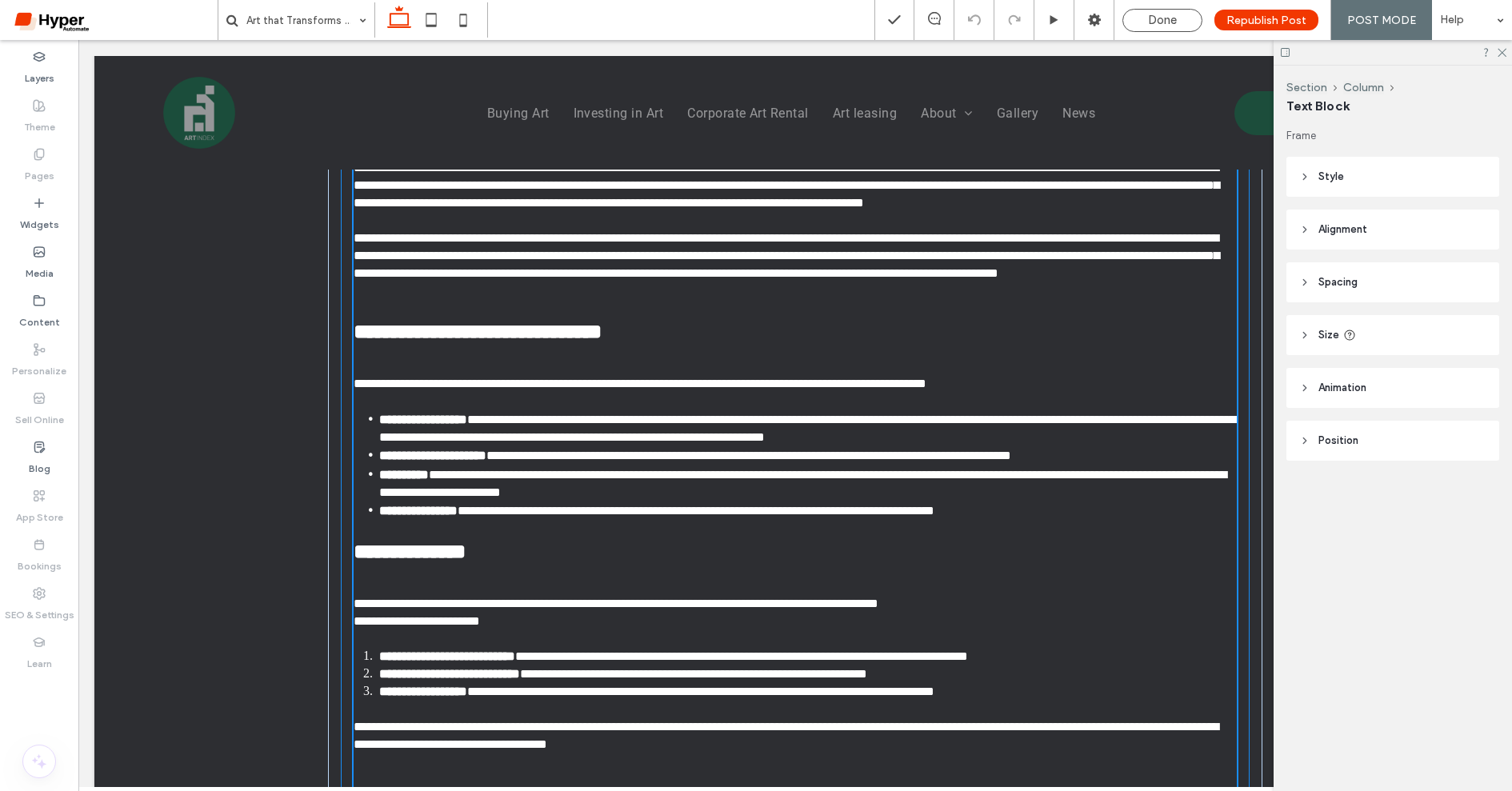
type input "******"
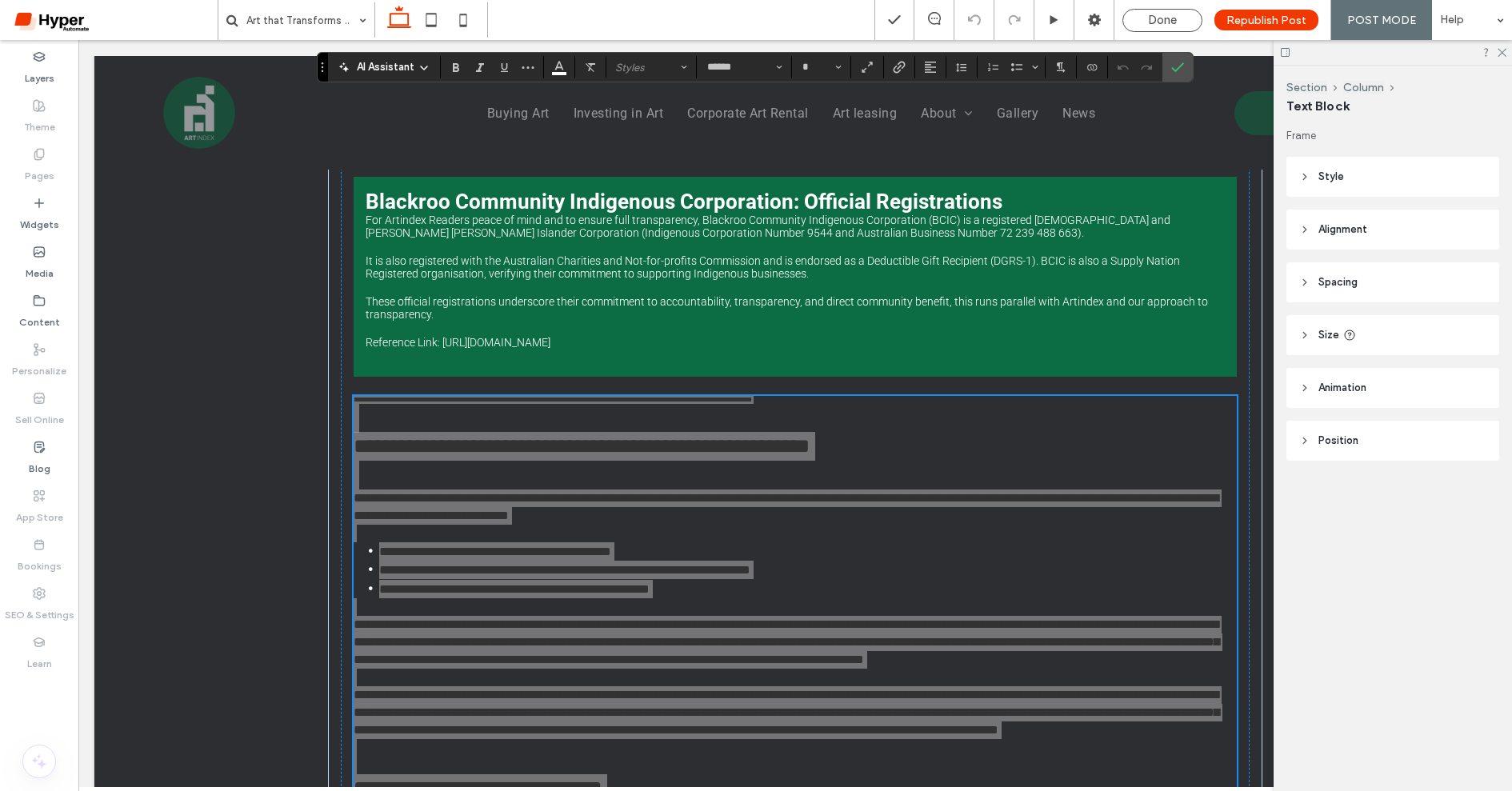
scroll to position [2799, 0]
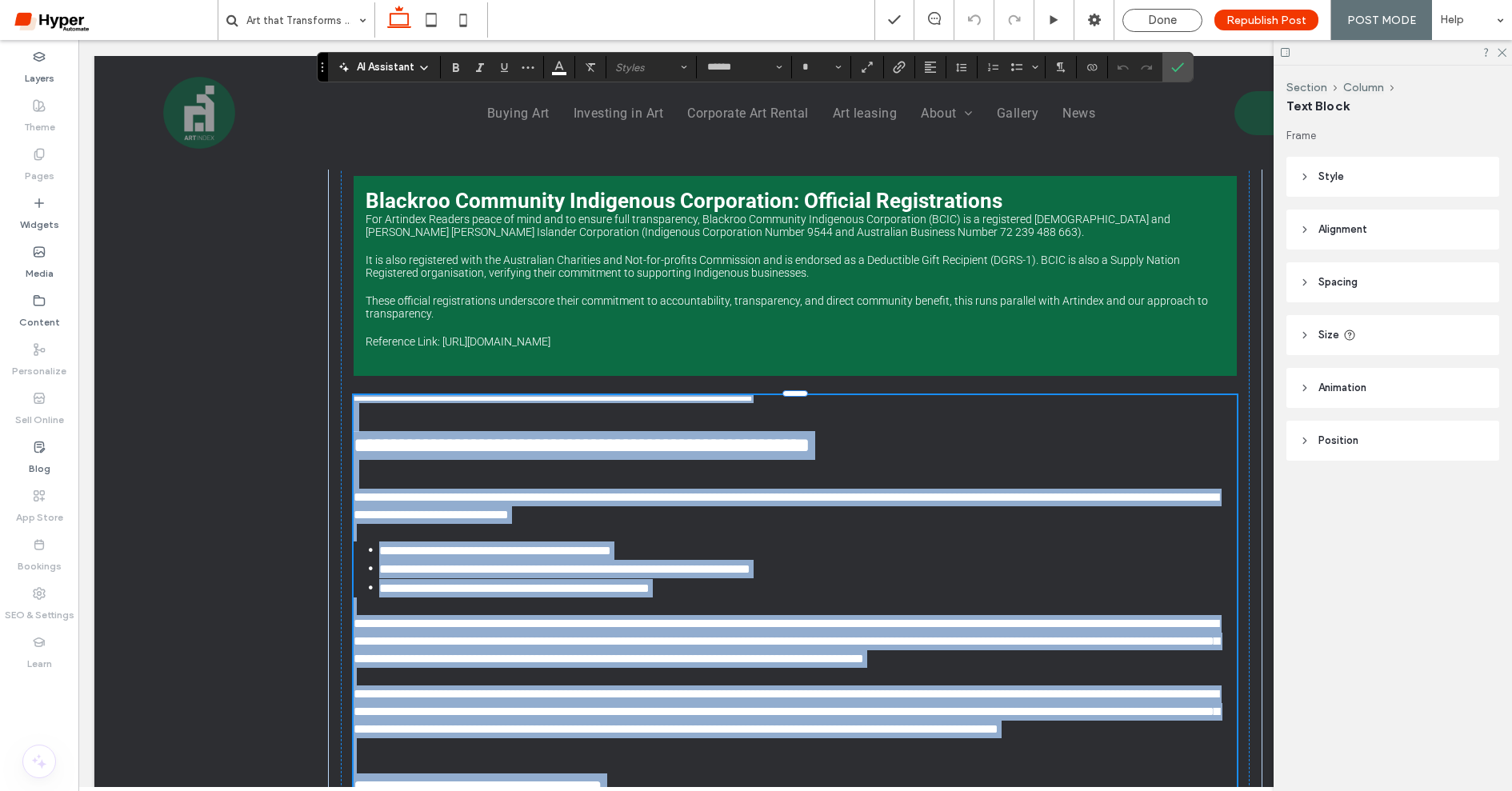
type input "**"
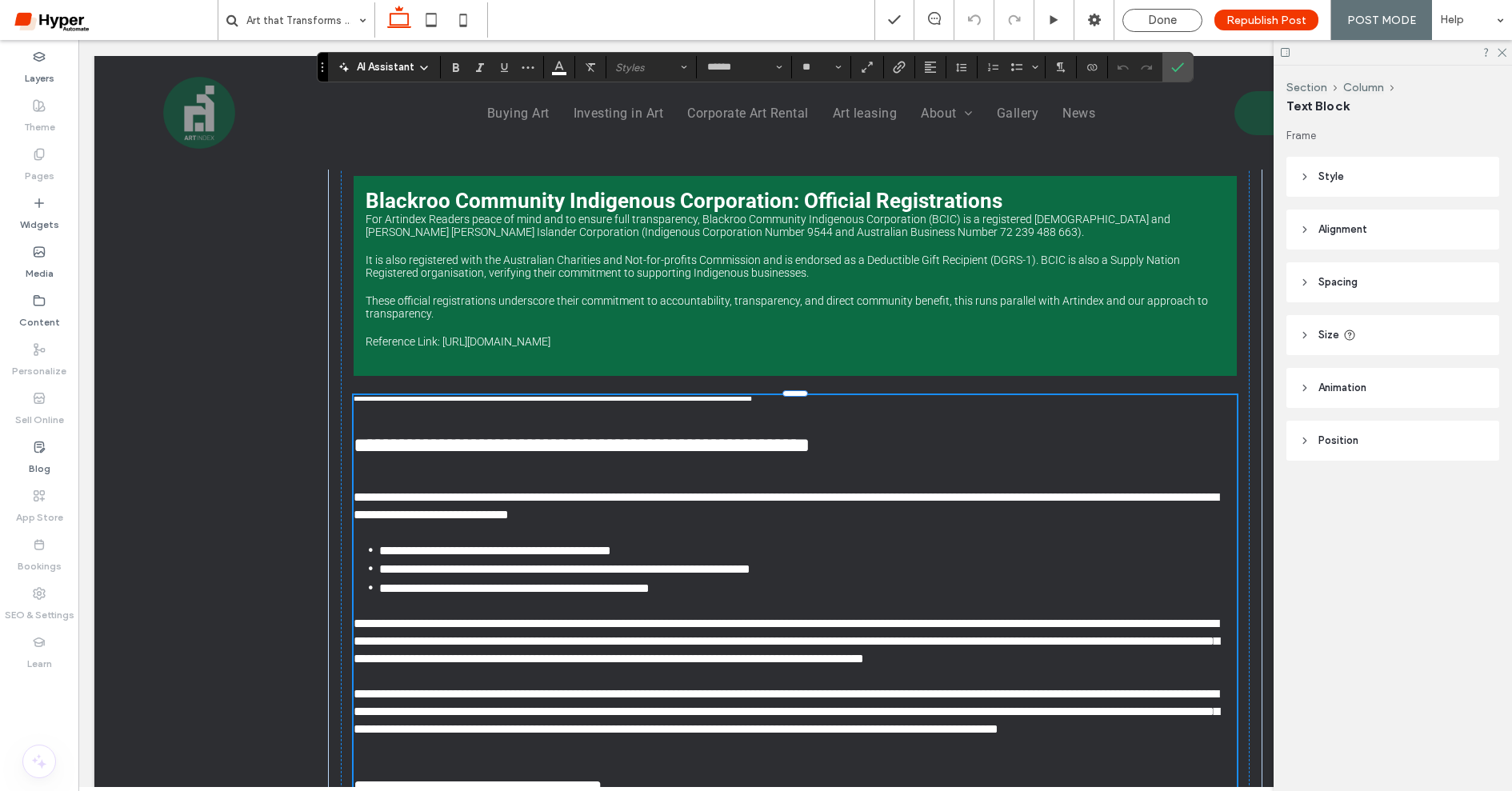
click at [1044, 667] on p at bounding box center [795, 676] width 883 height 17
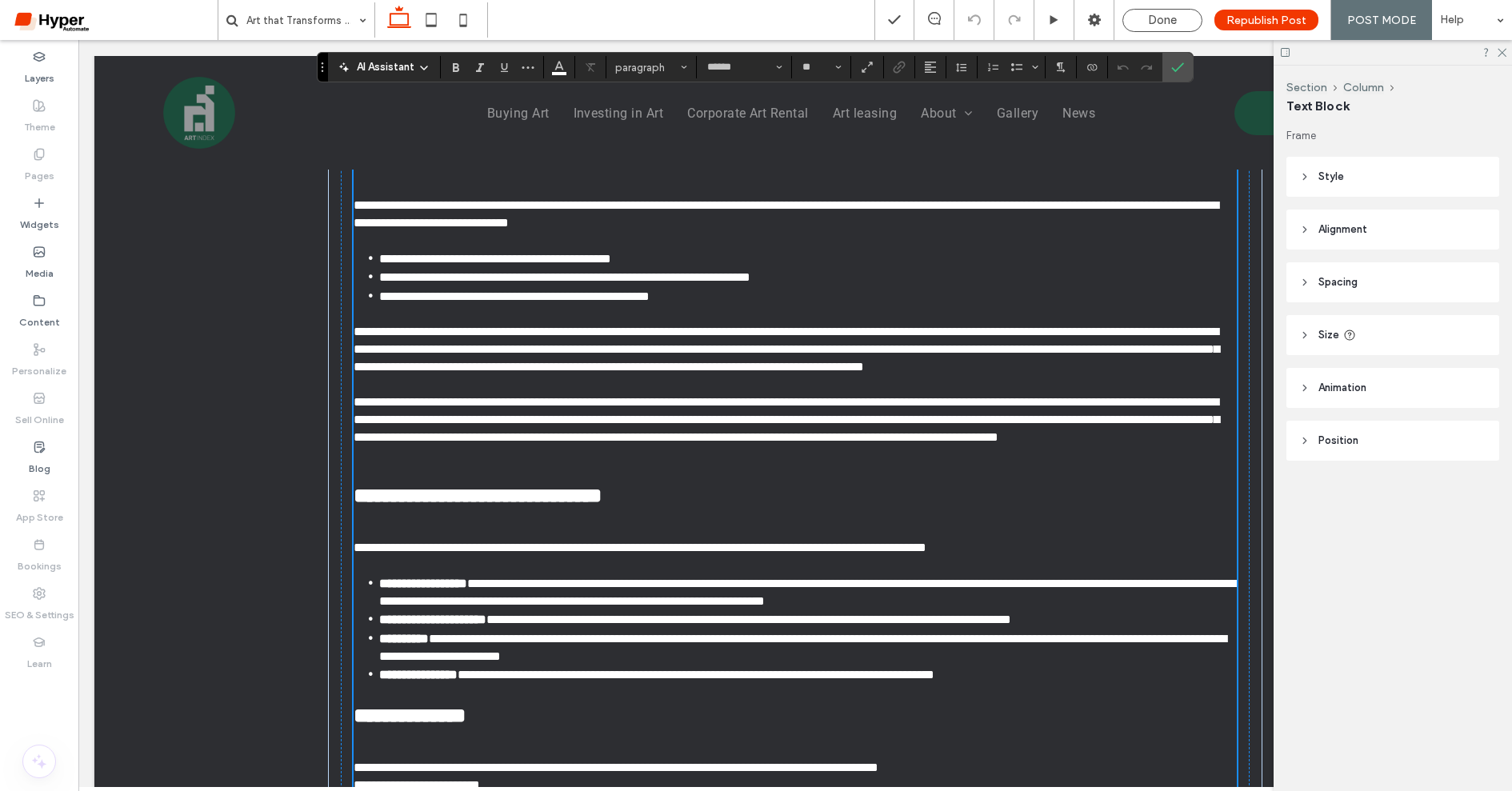
scroll to position [3092, 0]
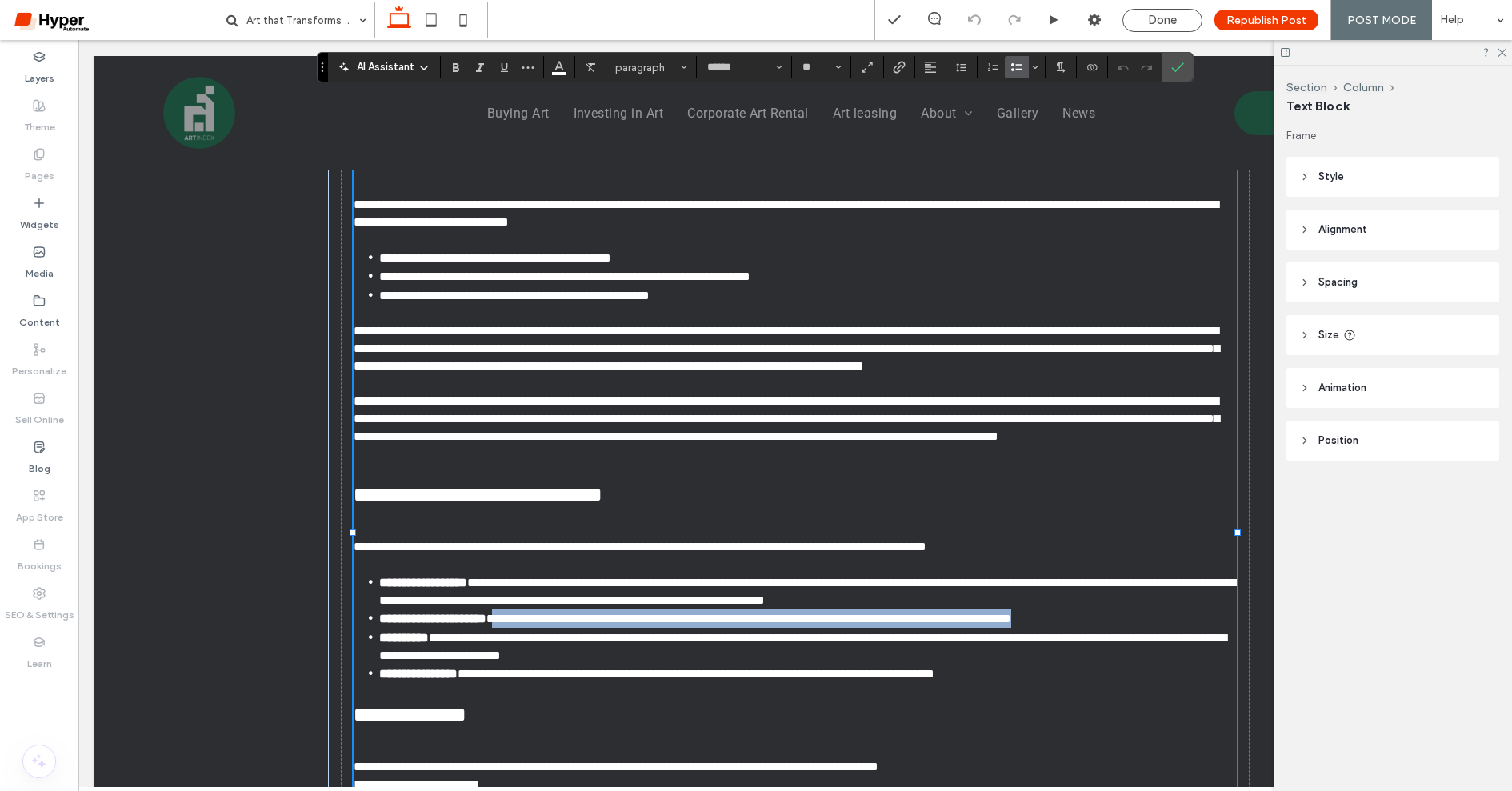
drag, startPoint x: 509, startPoint y: 632, endPoint x: 1112, endPoint y: 634, distance: 603.0
click at [1112, 628] on li "**********" at bounding box center [808, 618] width 858 height 18
click at [611, 624] on span "**********" at bounding box center [748, 618] width 525 height 12
drag, startPoint x: 508, startPoint y: 629, endPoint x: 1120, endPoint y: 638, distance: 612.1
click at [1120, 628] on li "**********" at bounding box center [808, 618] width 858 height 18
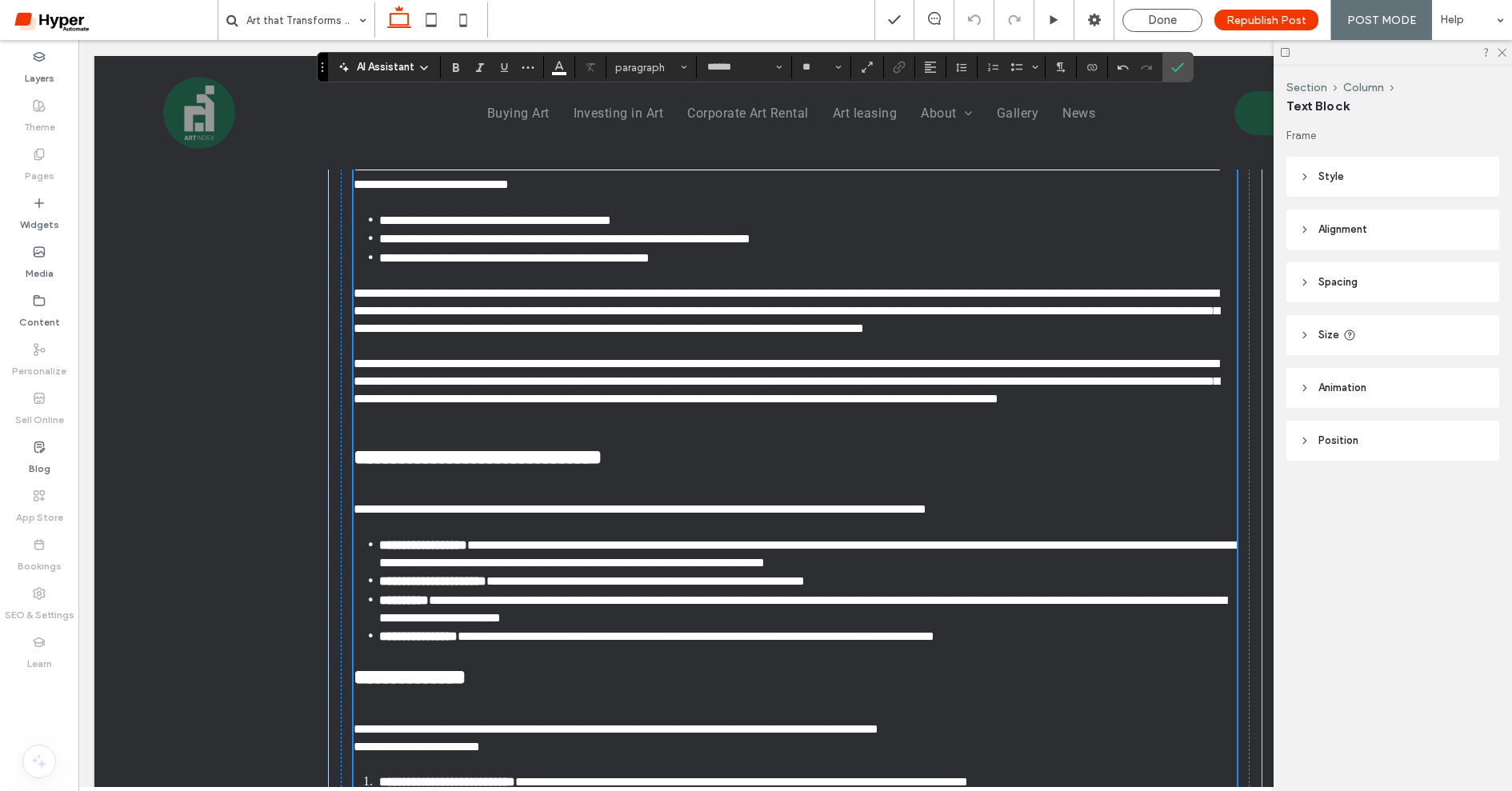
scroll to position [3130, 0]
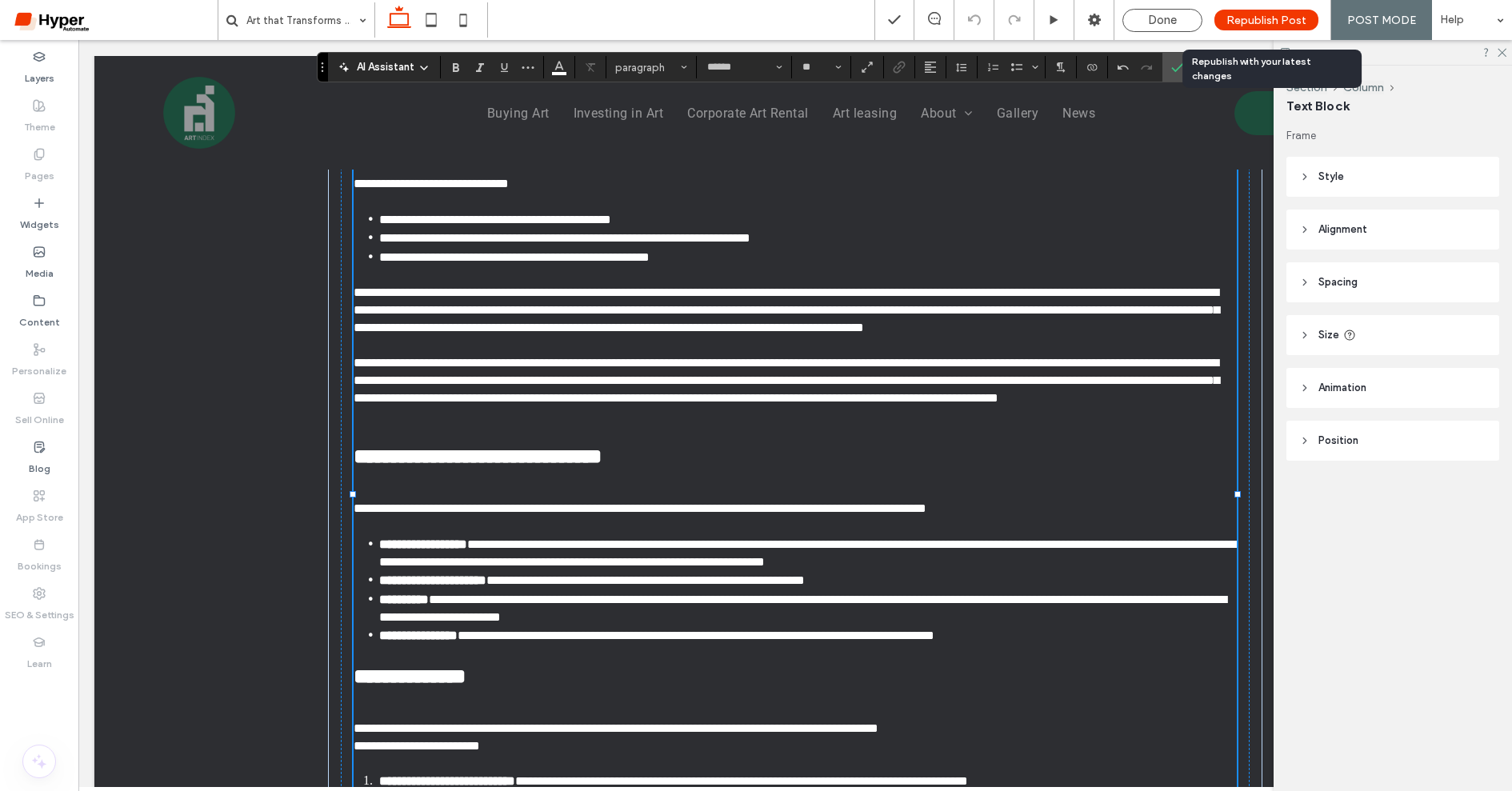
click at [1269, 10] on div "Republish Post" at bounding box center [1266, 20] width 104 height 21
